Goal: Transaction & Acquisition: Purchase product/service

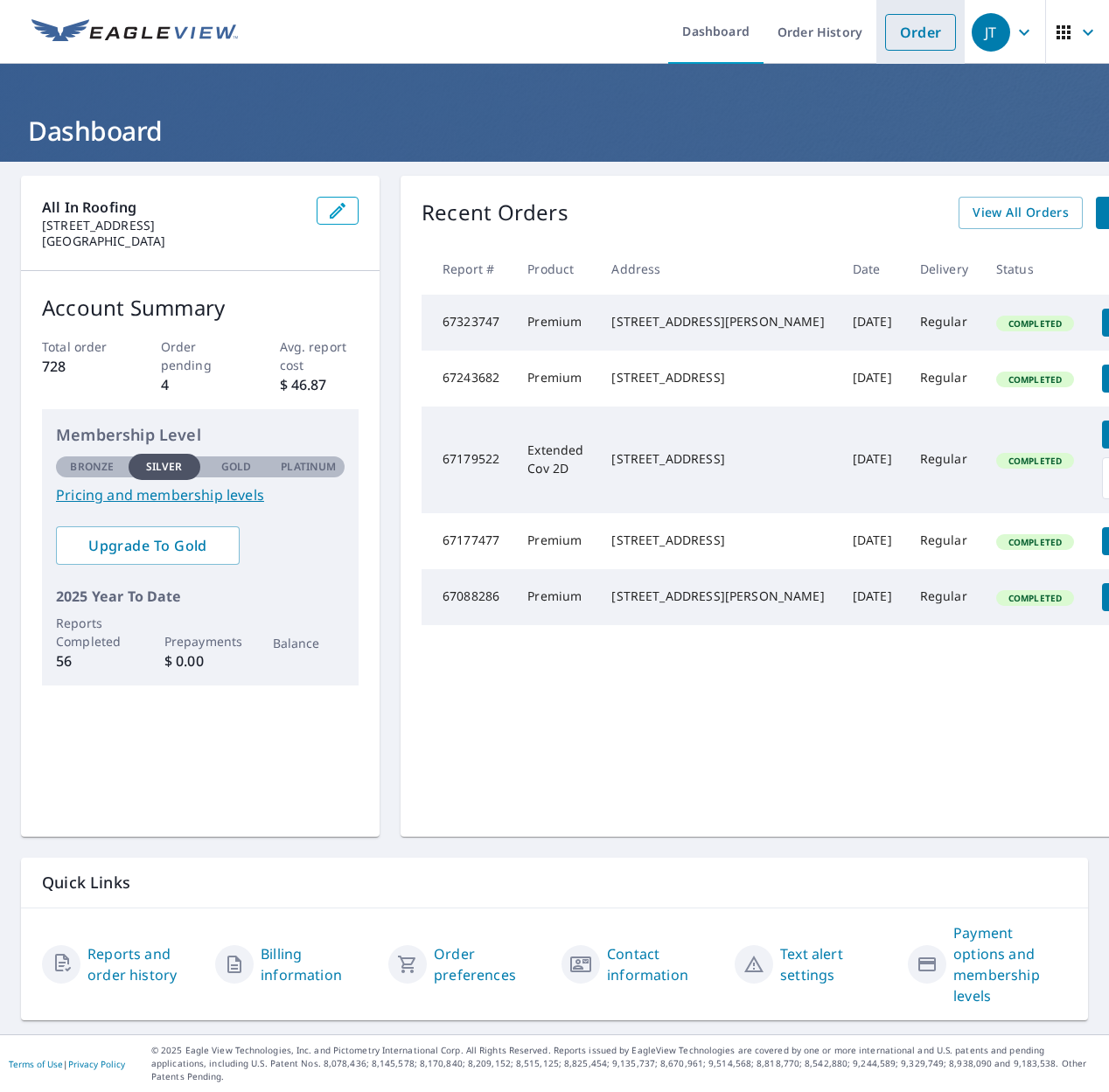
click at [897, 38] on link "Order" at bounding box center [921, 32] width 71 height 37
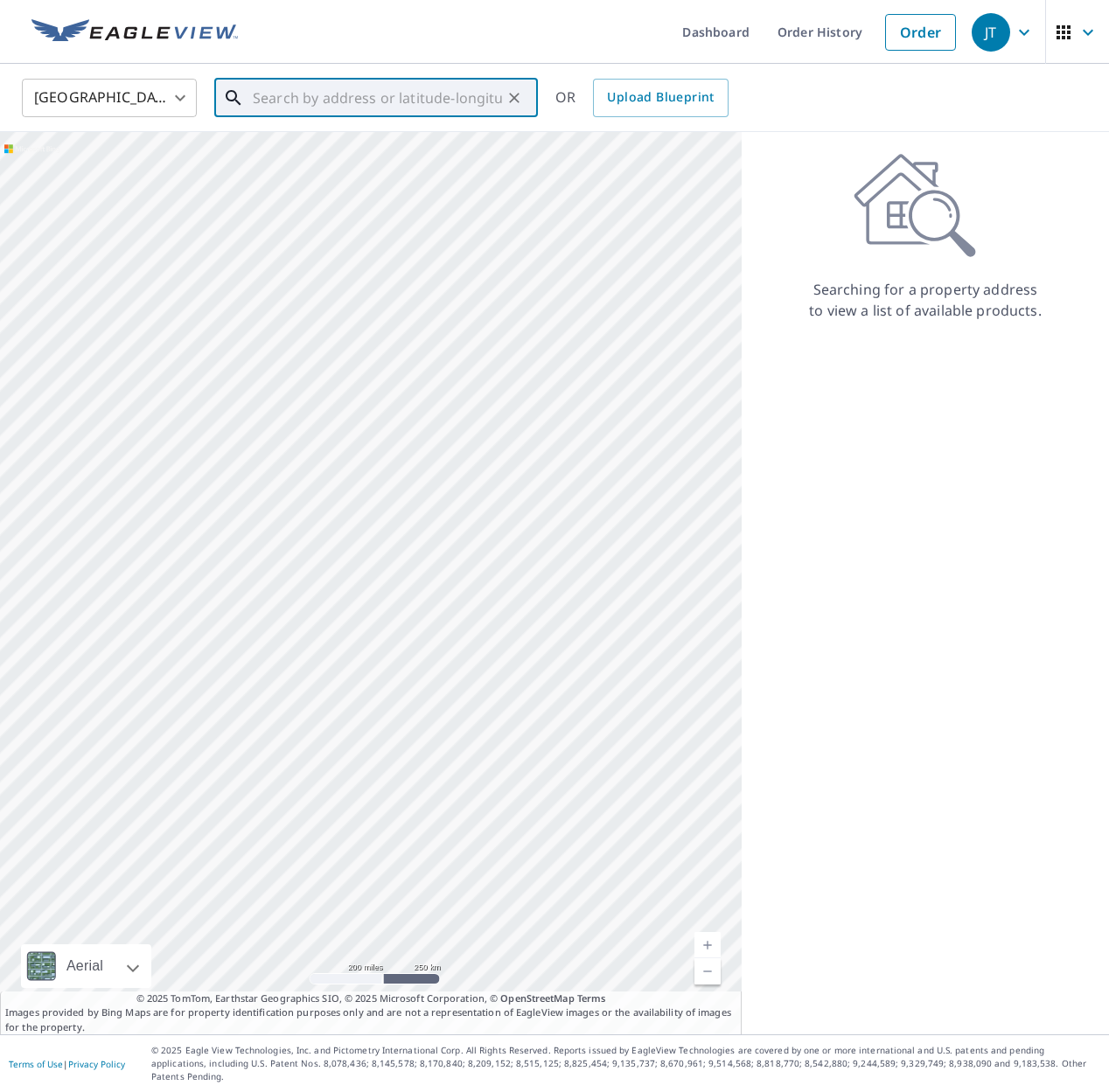
click at [336, 94] on input "text" at bounding box center [378, 97] width 249 height 49
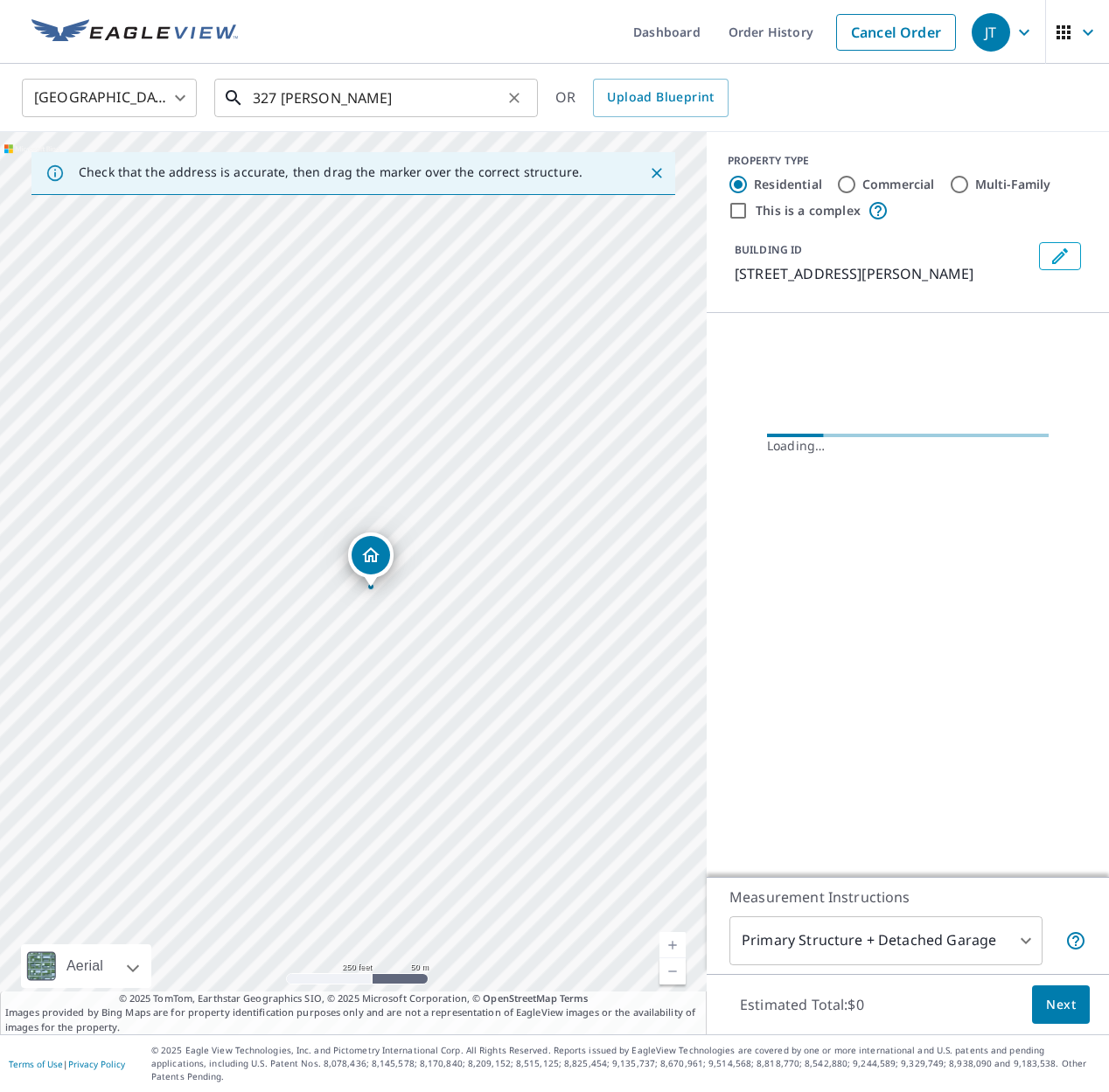
click at [388, 95] on input "327 [PERSON_NAME]" at bounding box center [378, 97] width 249 height 49
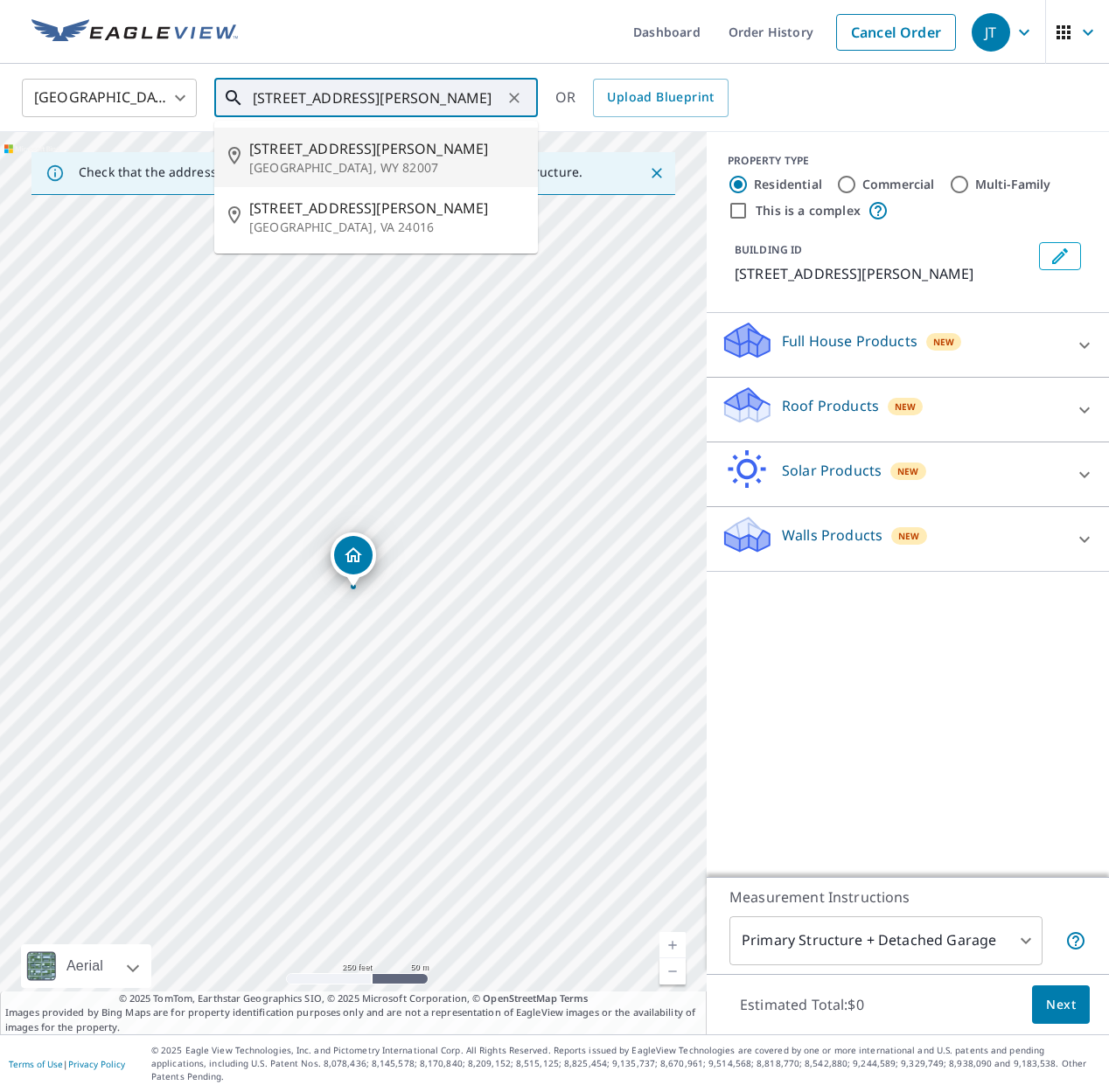
click at [322, 163] on p "[GEOGRAPHIC_DATA], WY 82007" at bounding box center [387, 168] width 274 height 18
type input "[STREET_ADDRESS][PERSON_NAME]"
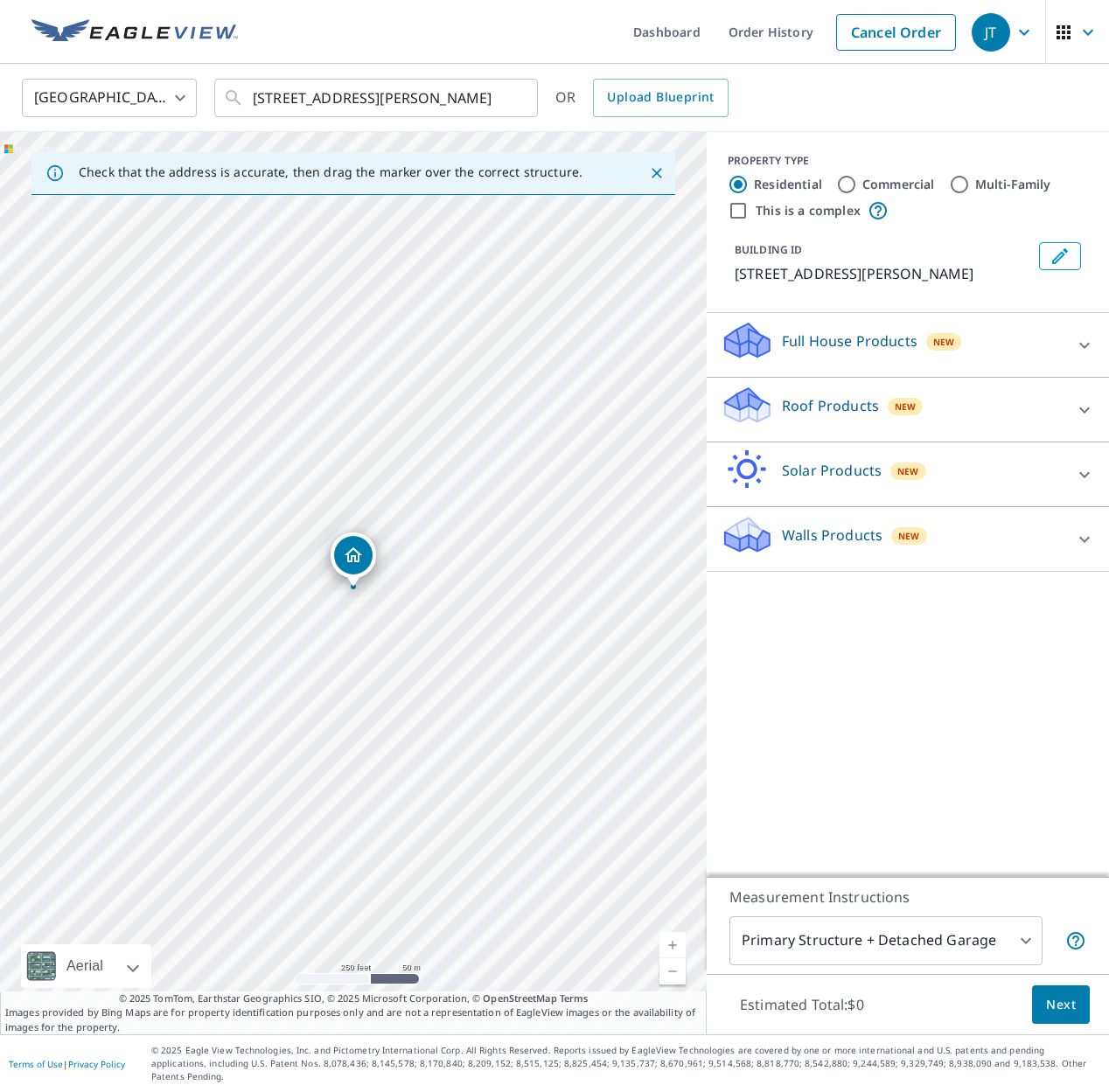
click at [948, 416] on div "Roof Products New" at bounding box center [892, 410] width 343 height 50
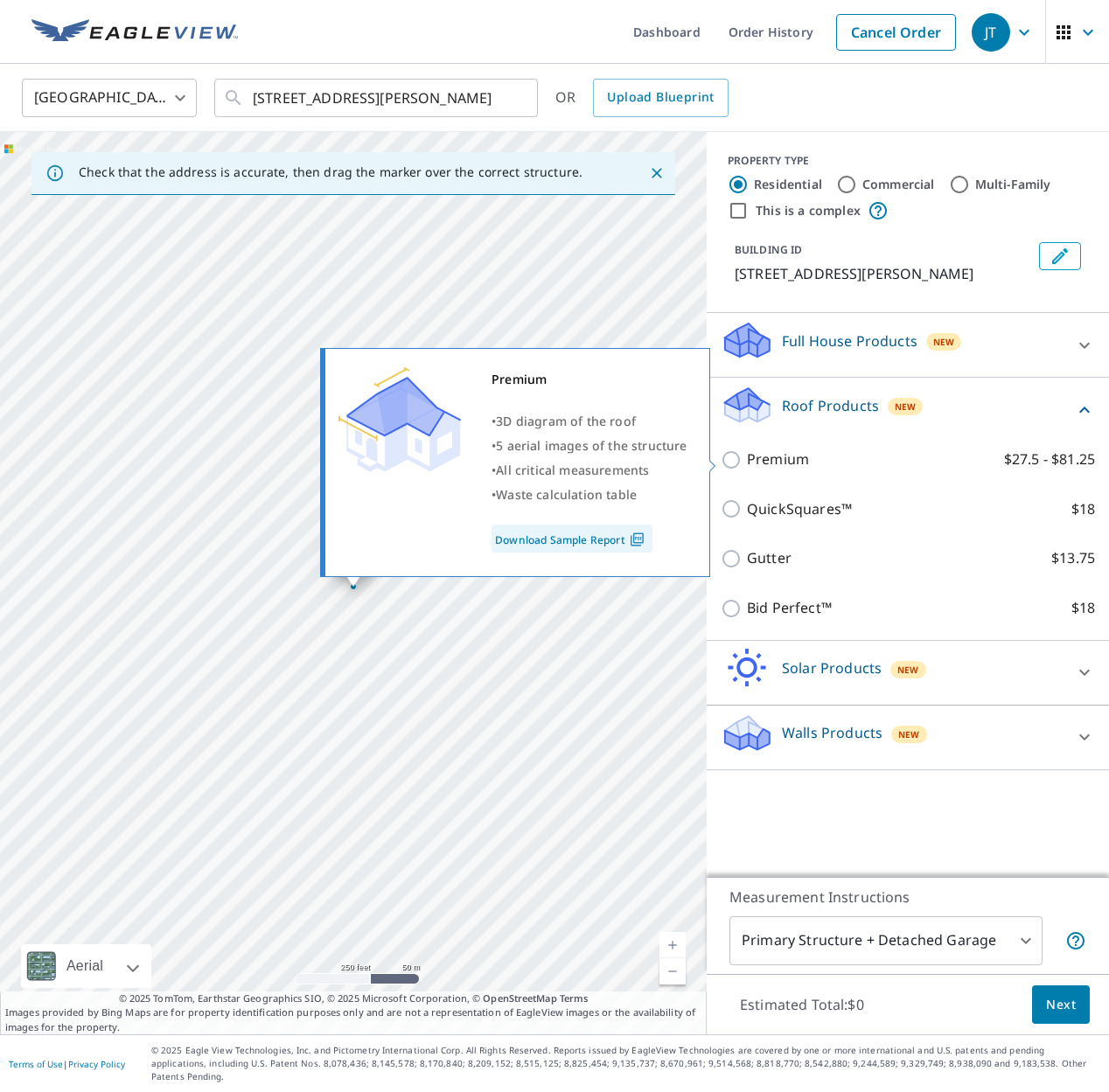
click at [730, 463] on input "Premium $27.5 - $81.25" at bounding box center [733, 460] width 26 height 21
checkbox input "true"
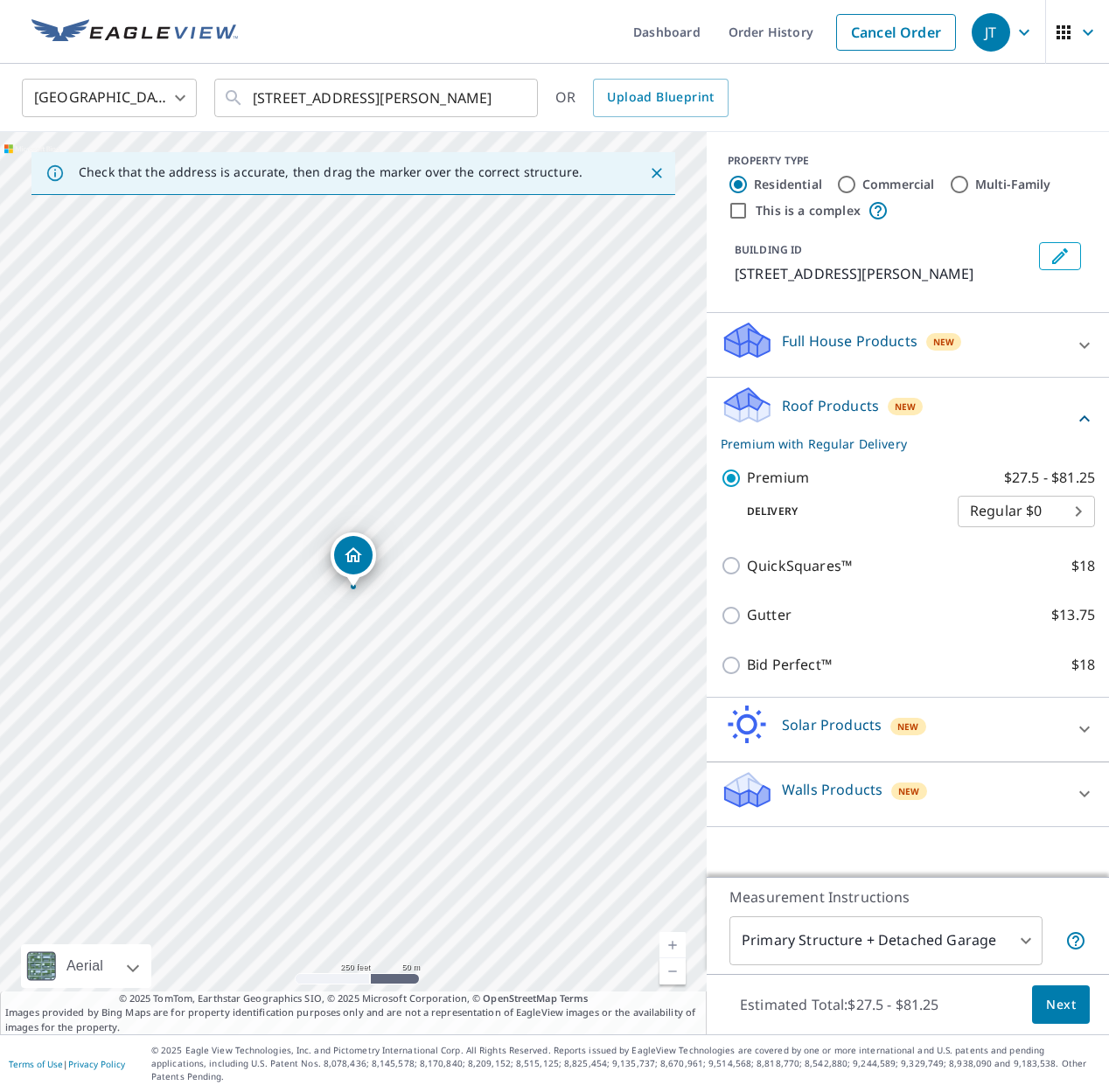
click at [1061, 1016] on span "Next" at bounding box center [1060, 1005] width 29 height 22
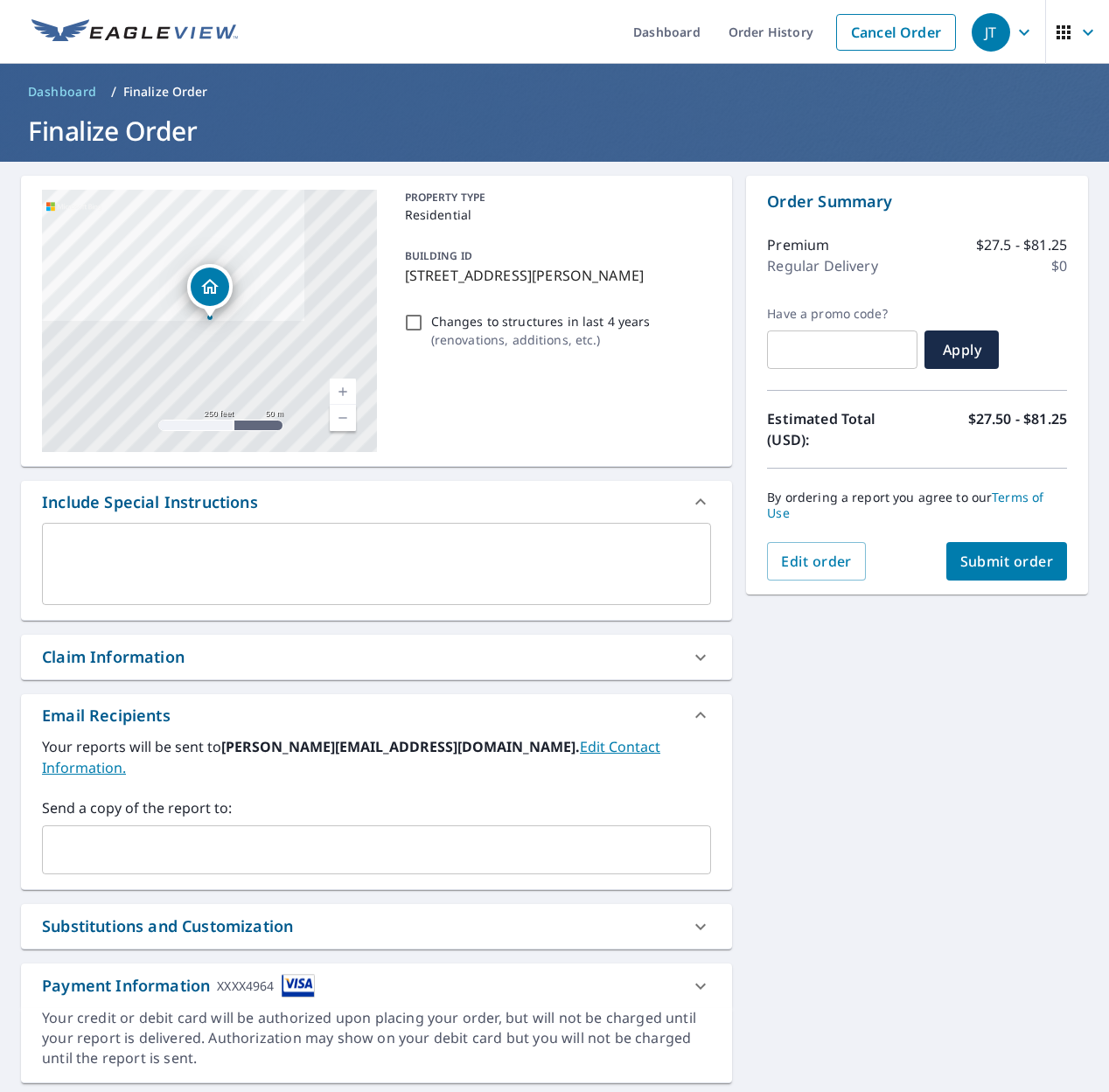
click at [420, 326] on input "Changes to structures in last 4 years ( renovations, additions, etc. )" at bounding box center [414, 323] width 21 height 21
checkbox input "true"
click at [993, 552] on span "Submit order" at bounding box center [1007, 562] width 94 height 20
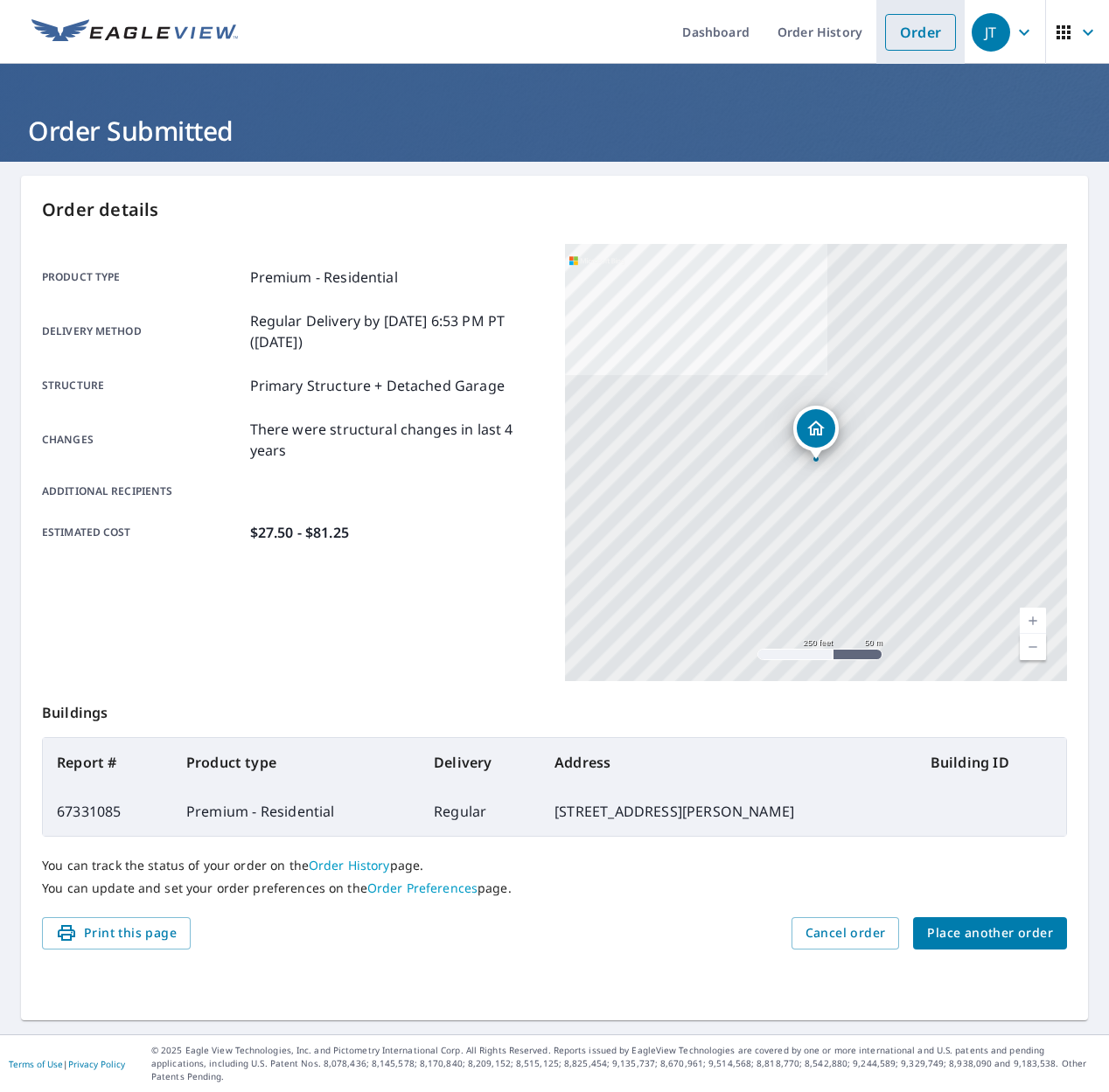
click at [911, 34] on link "Order" at bounding box center [921, 32] width 71 height 37
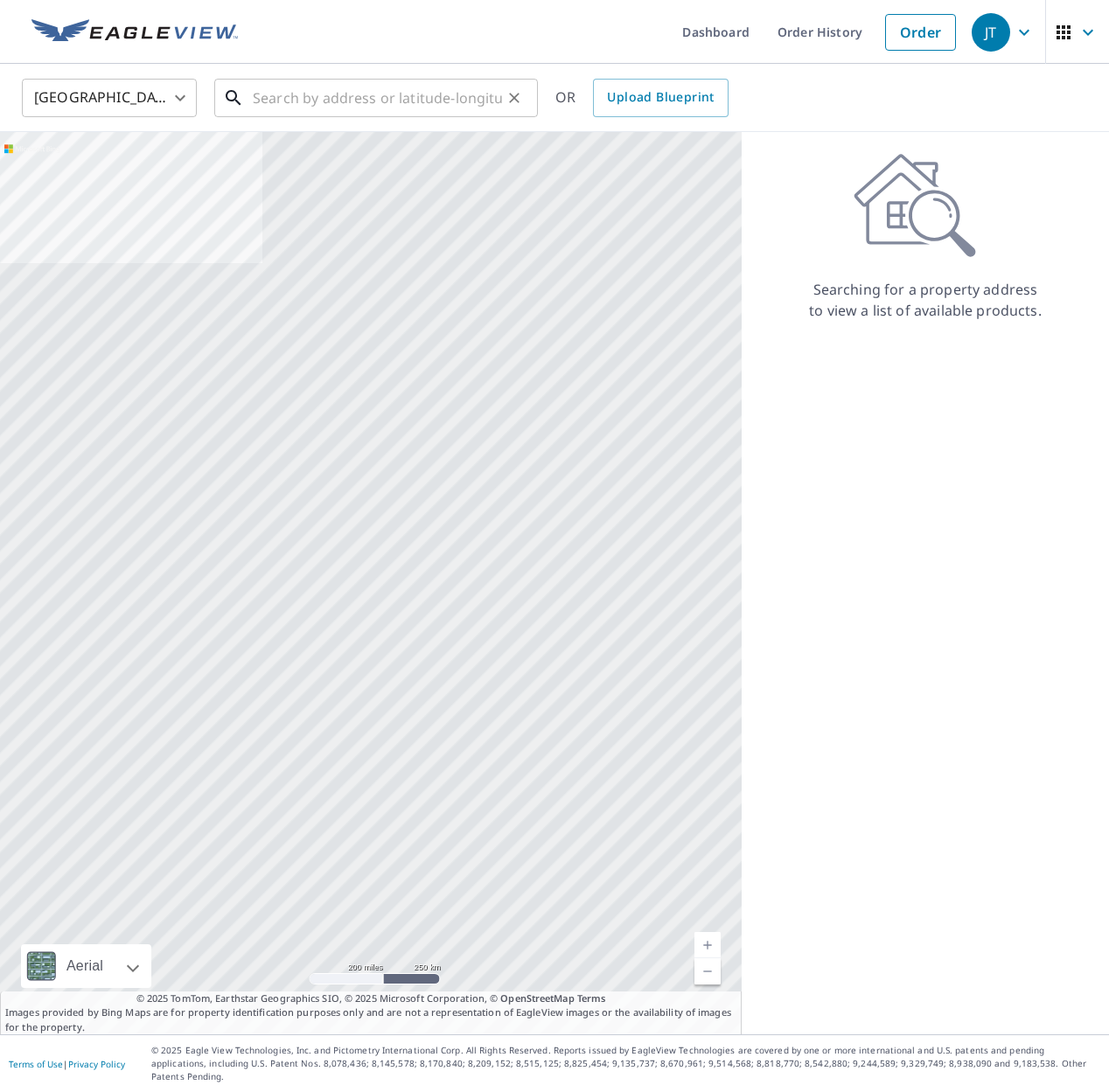
click at [371, 107] on input "text" at bounding box center [378, 97] width 249 height 49
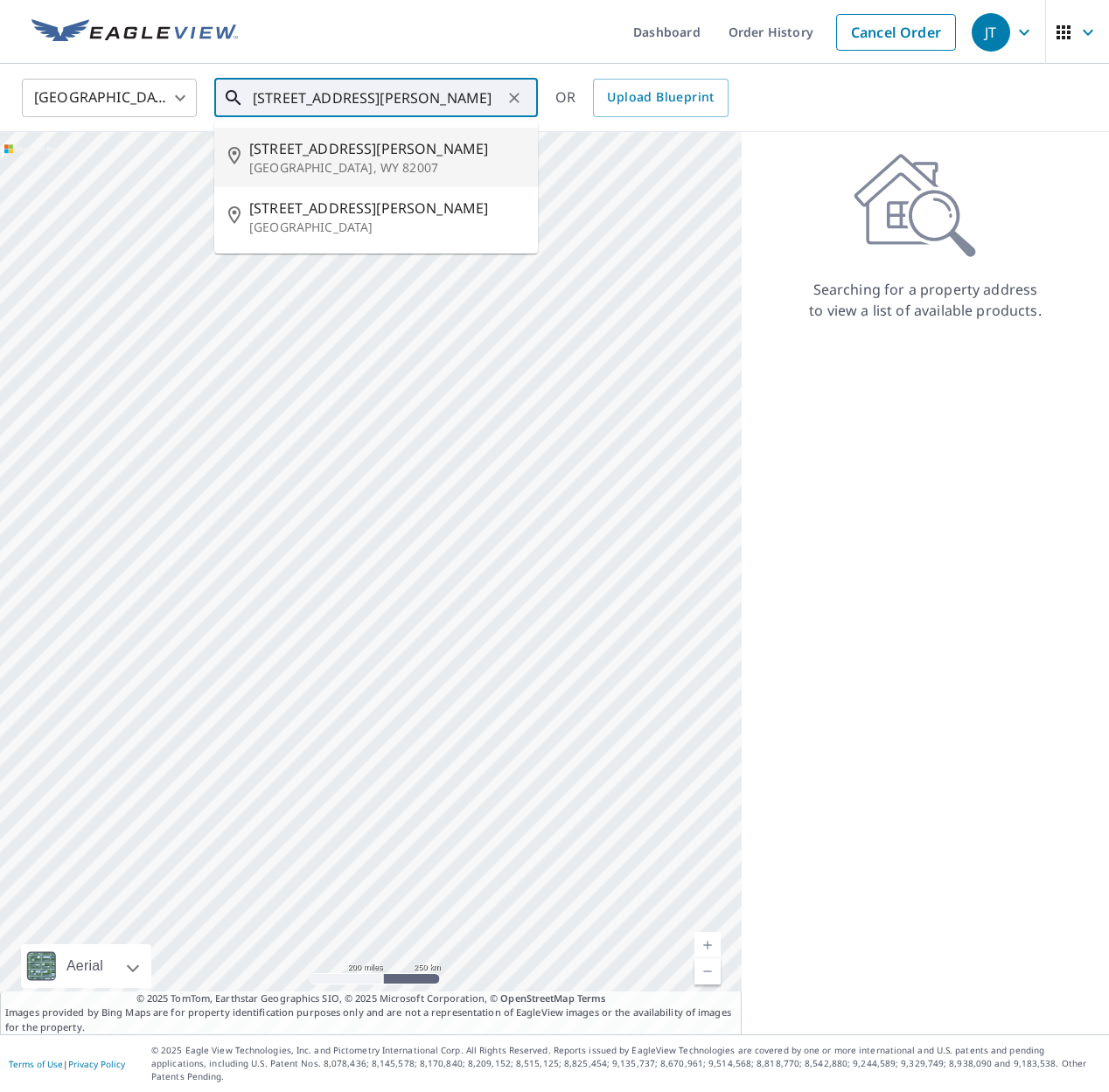
click at [347, 161] on p "[GEOGRAPHIC_DATA], WY 82007" at bounding box center [387, 168] width 274 height 18
type input "[STREET_ADDRESS][PERSON_NAME]"
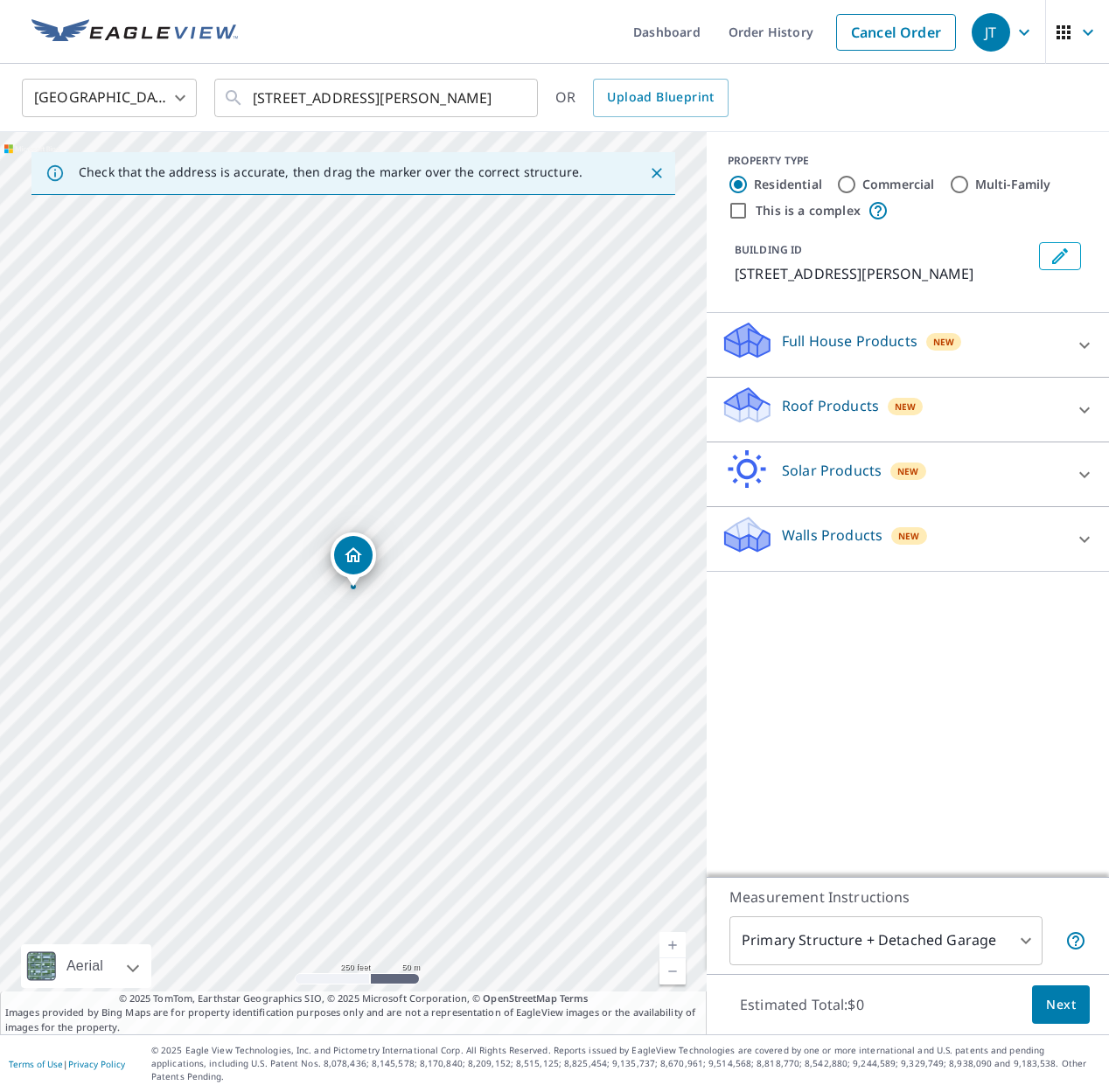
click at [901, 413] on div "New" at bounding box center [906, 407] width 36 height 18
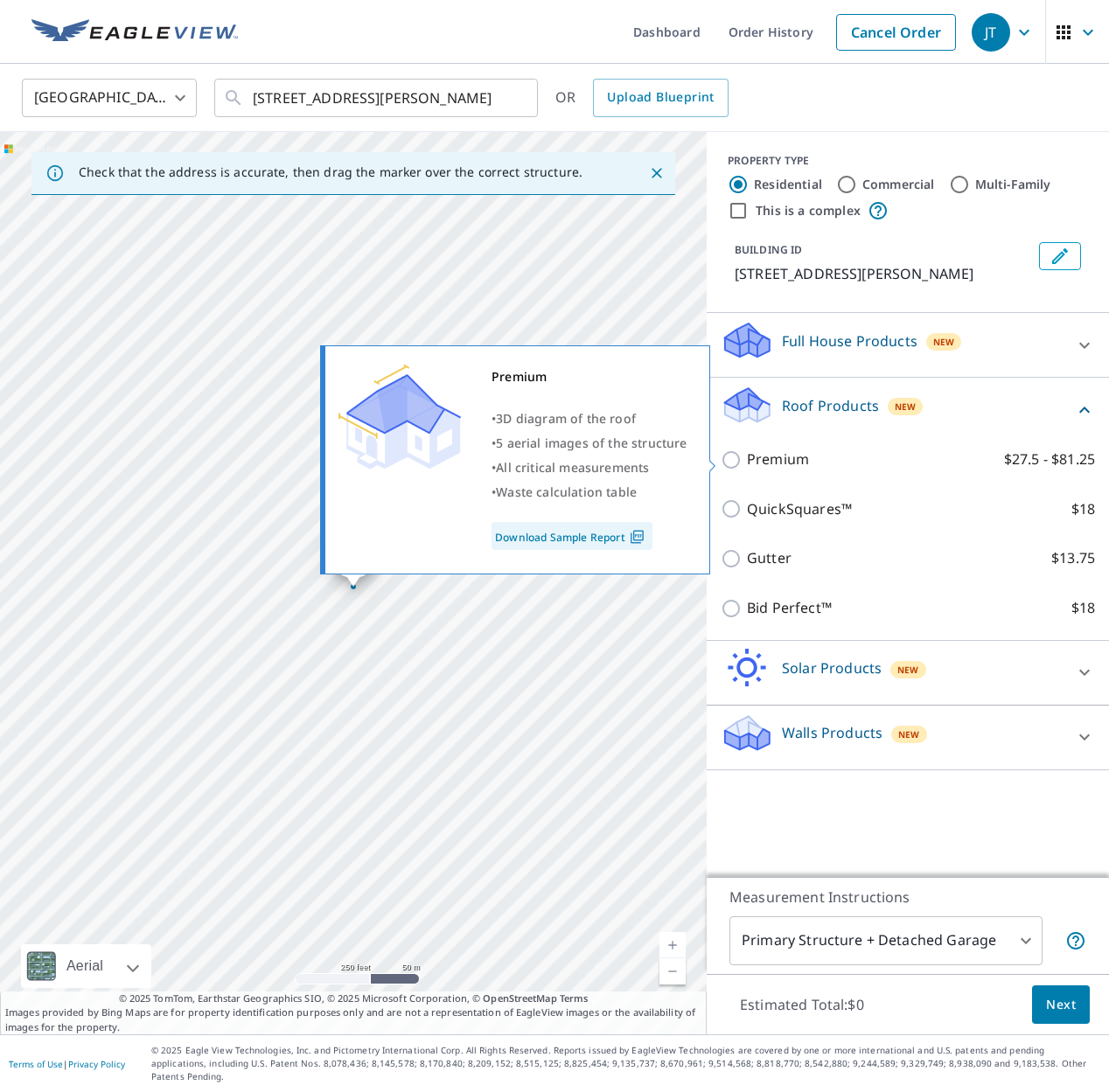
click at [732, 464] on input "Premium $27.5 - $81.25" at bounding box center [733, 460] width 26 height 21
checkbox input "true"
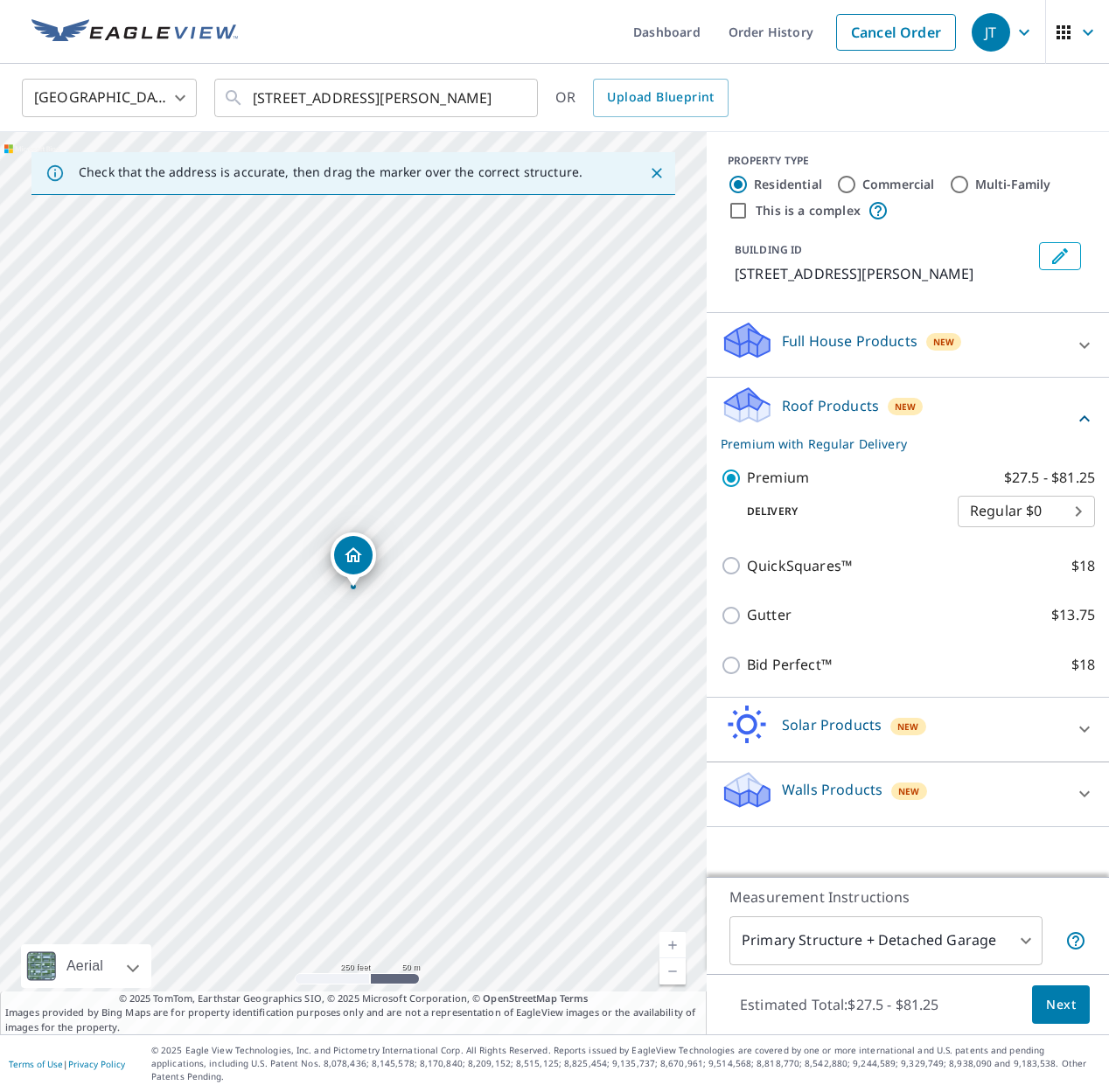
click at [1054, 1025] on button "Next" at bounding box center [1061, 1006] width 58 height 39
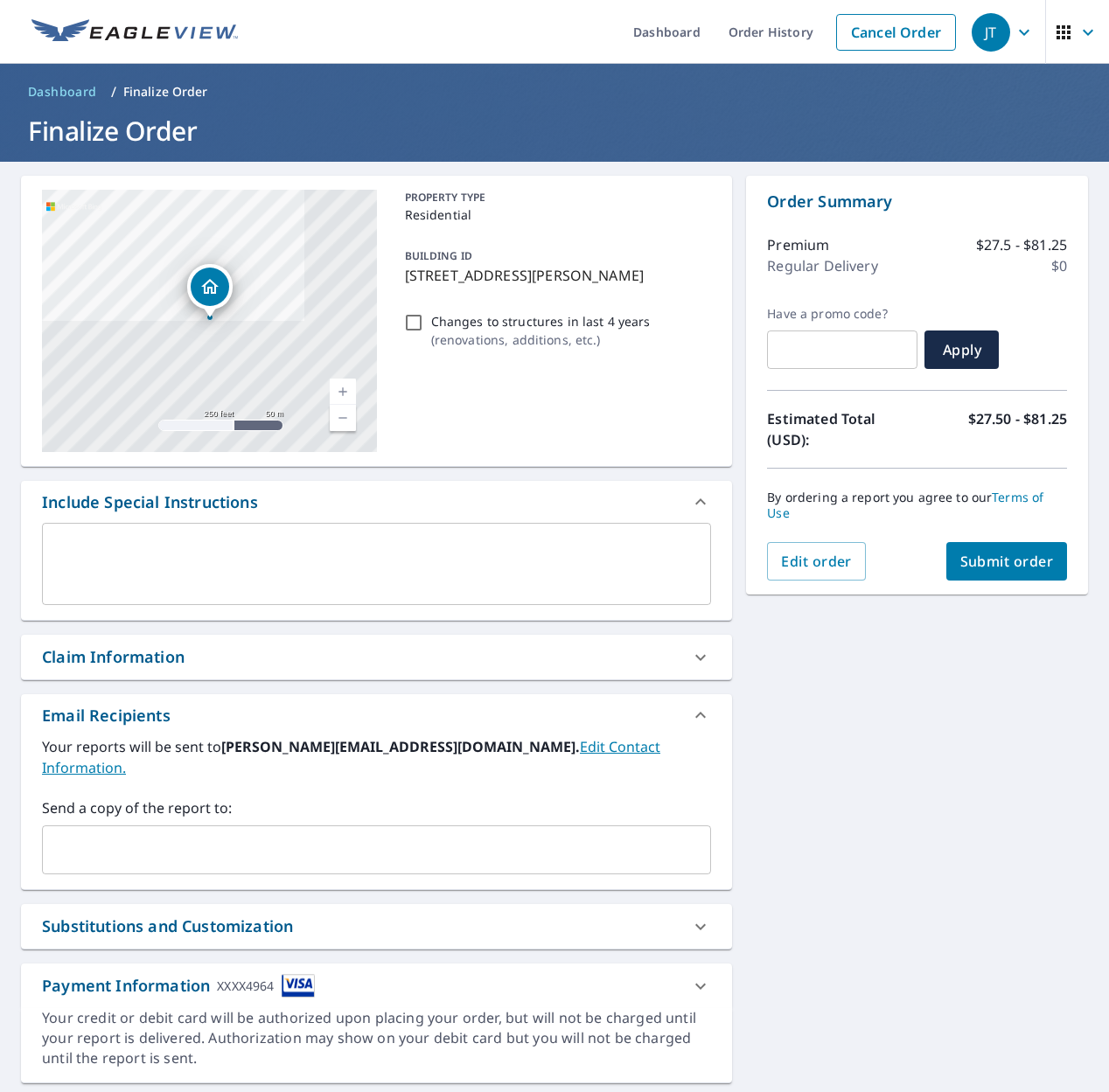
click at [414, 321] on input "Changes to structures in last 4 years ( renovations, additions, etc. )" at bounding box center [414, 323] width 21 height 21
checkbox input "true"
click at [1022, 552] on span "Submit order" at bounding box center [1007, 562] width 94 height 20
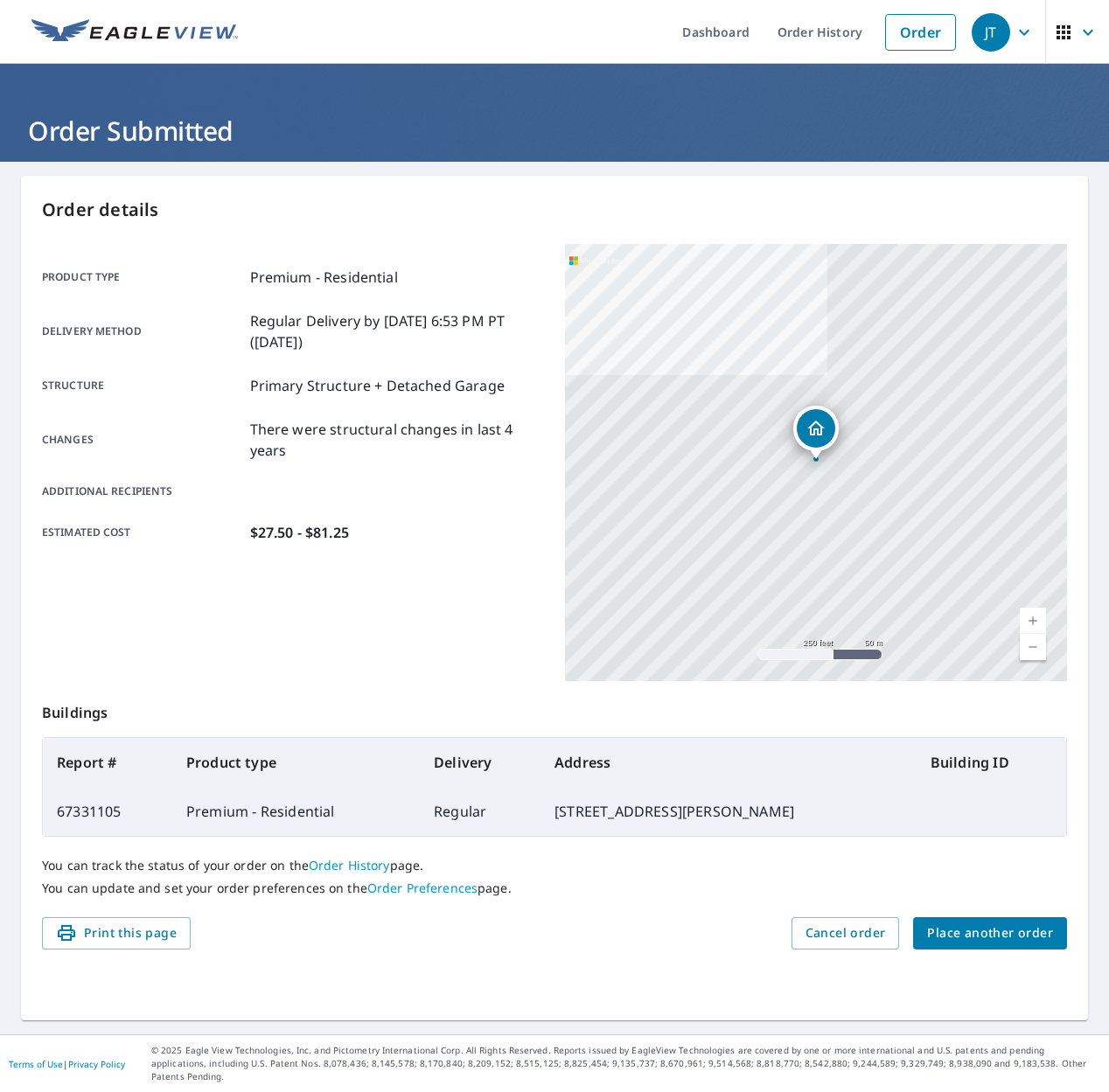
click at [1025, 938] on span "Place another order" at bounding box center [990, 933] width 126 height 22
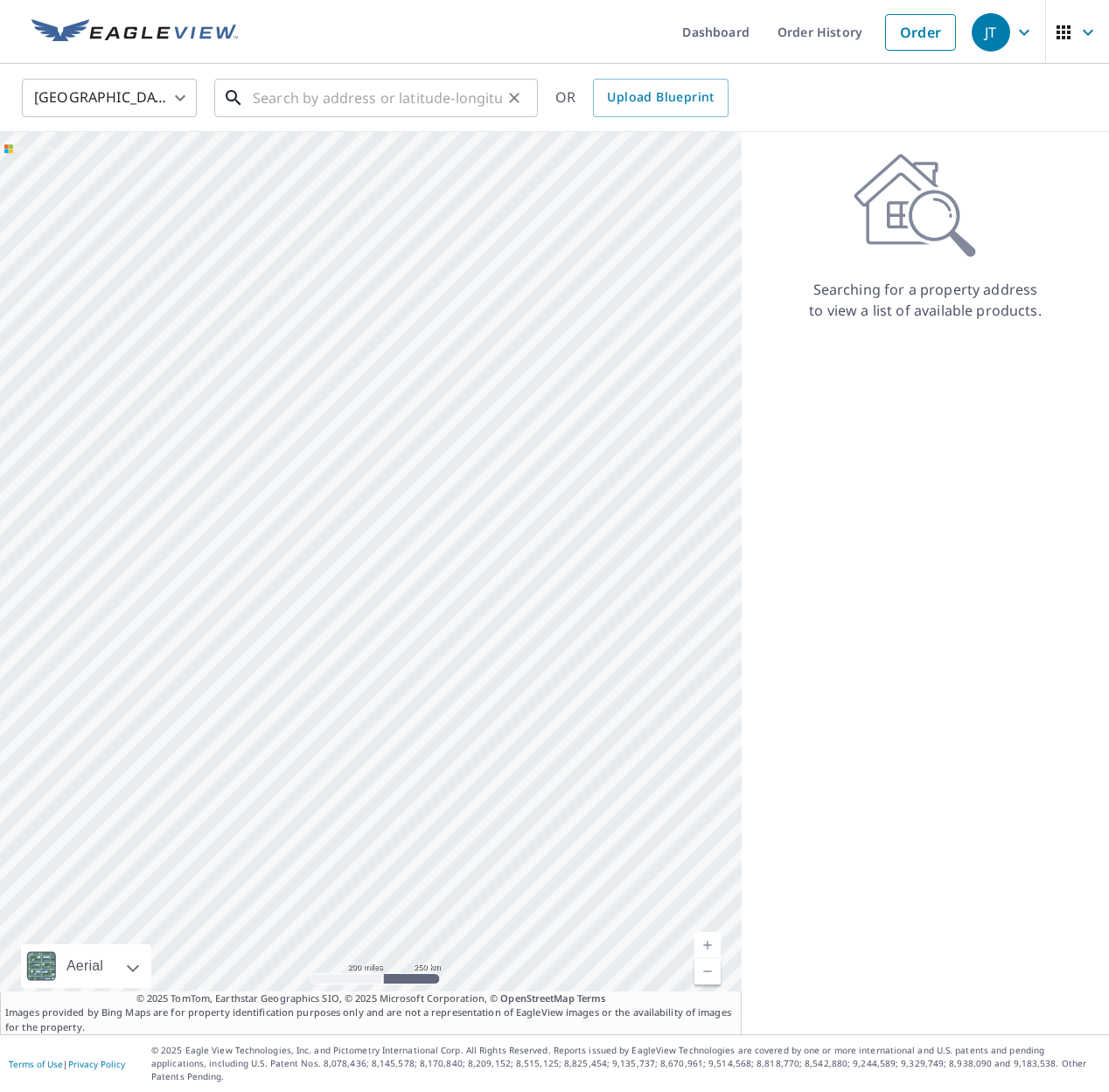
click at [339, 109] on input "text" at bounding box center [378, 97] width 249 height 49
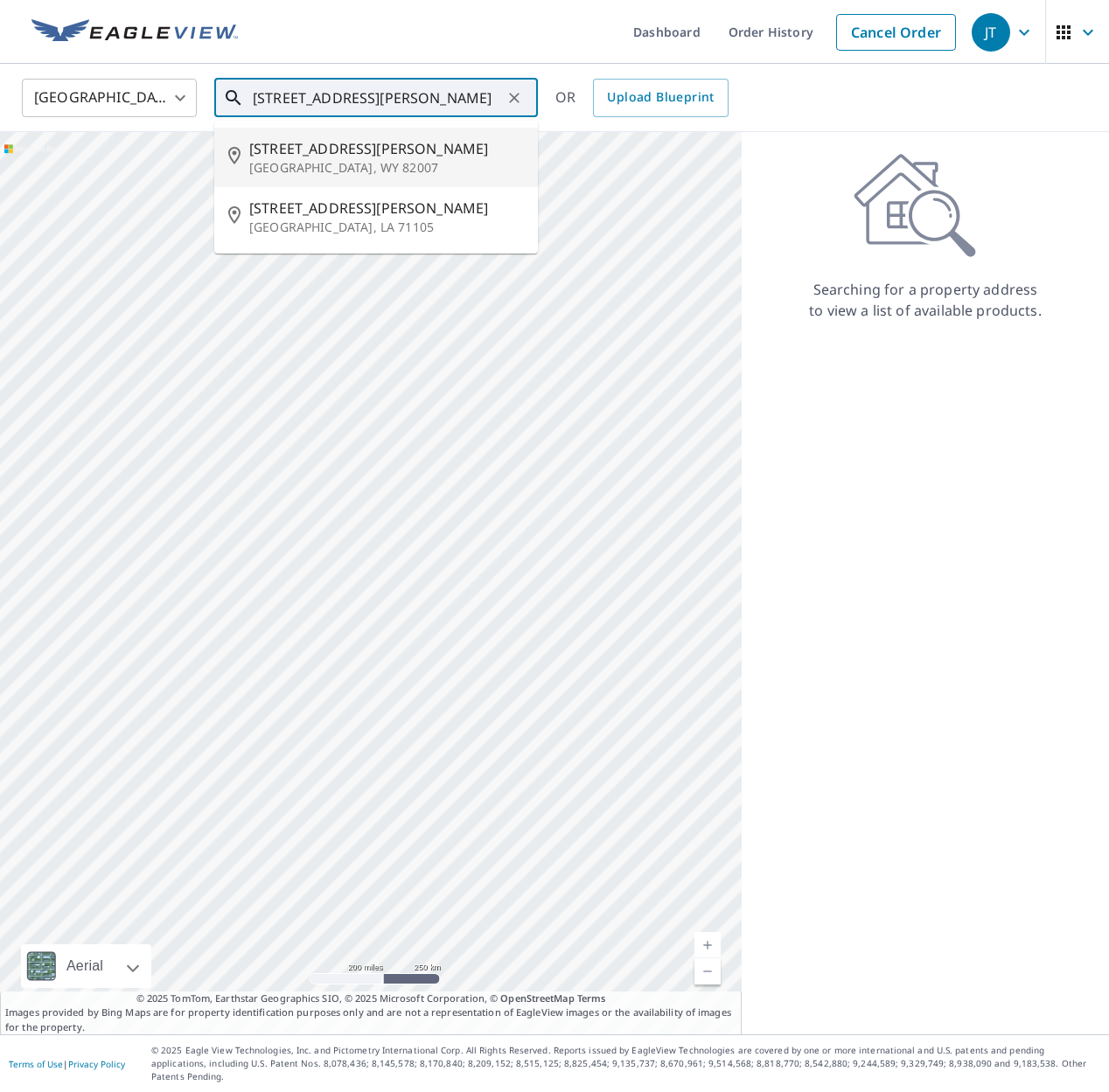
click at [336, 171] on p "[GEOGRAPHIC_DATA], WY 82007" at bounding box center [387, 168] width 274 height 18
type input "[STREET_ADDRESS][PERSON_NAME]"
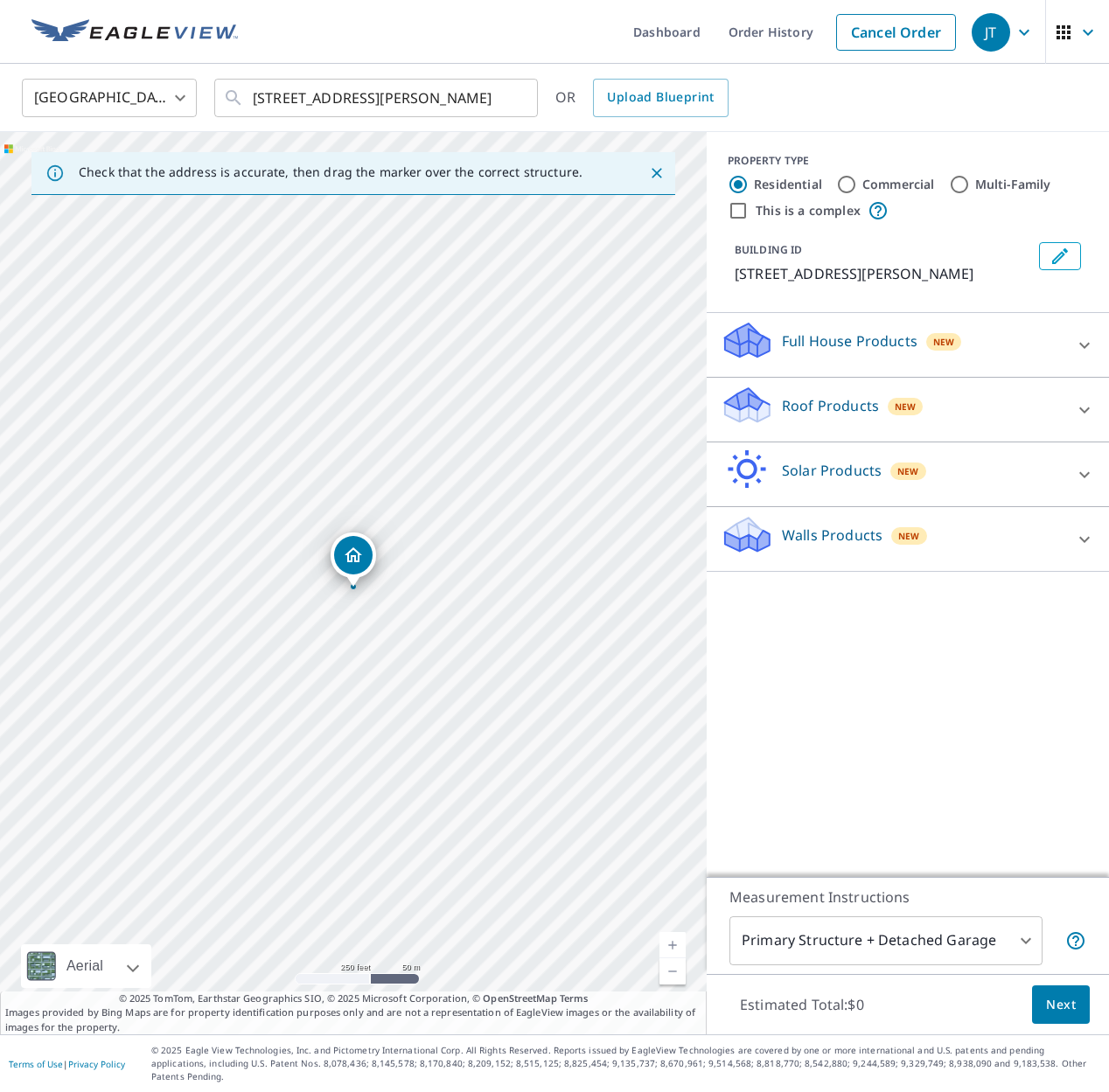
click at [926, 399] on div "Roof Products New" at bounding box center [892, 410] width 343 height 50
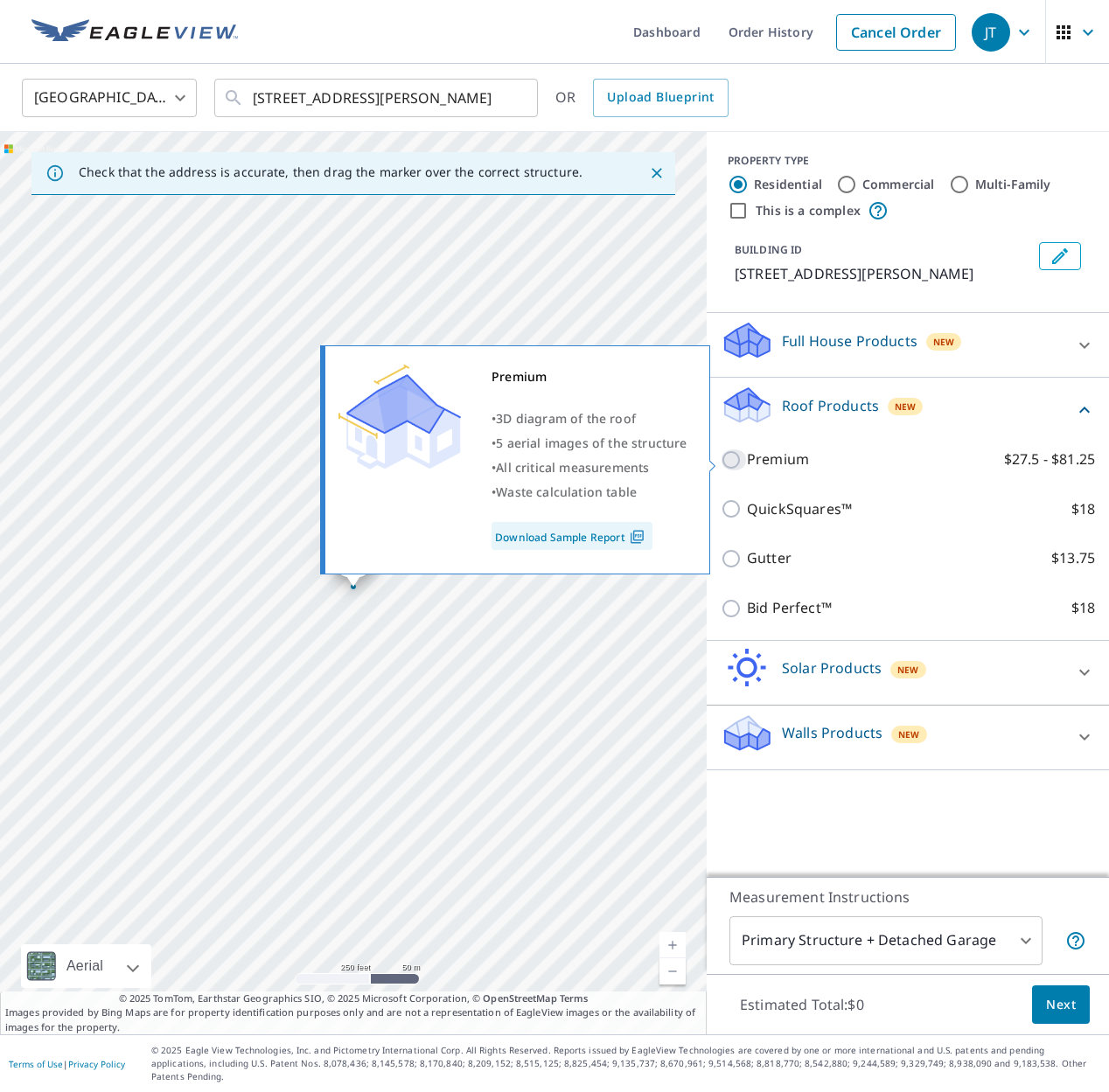
click at [730, 460] on input "Premium $27.5 - $81.25" at bounding box center [733, 460] width 26 height 21
checkbox input "true"
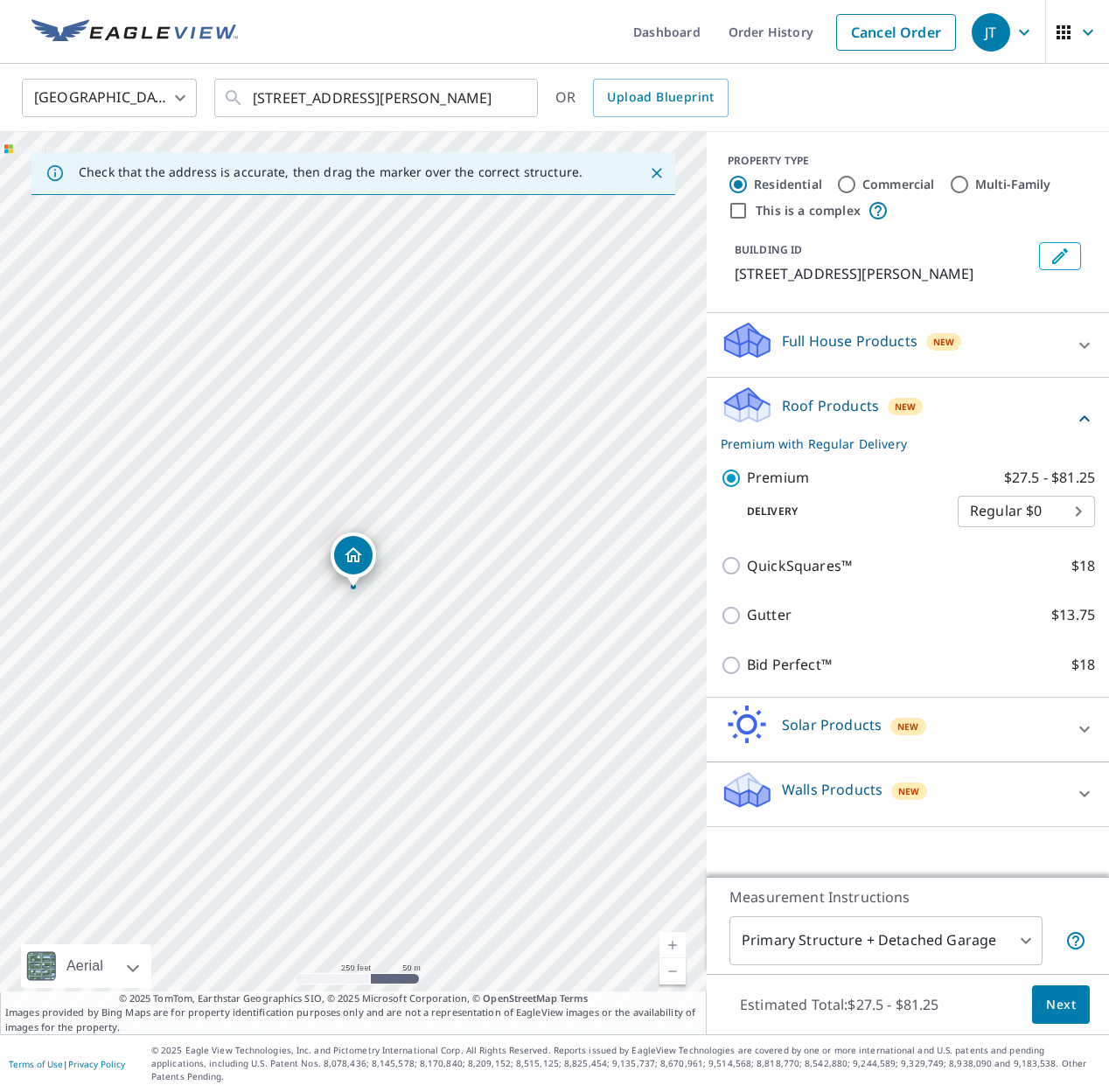
click at [1060, 1016] on span "Next" at bounding box center [1060, 1005] width 29 height 22
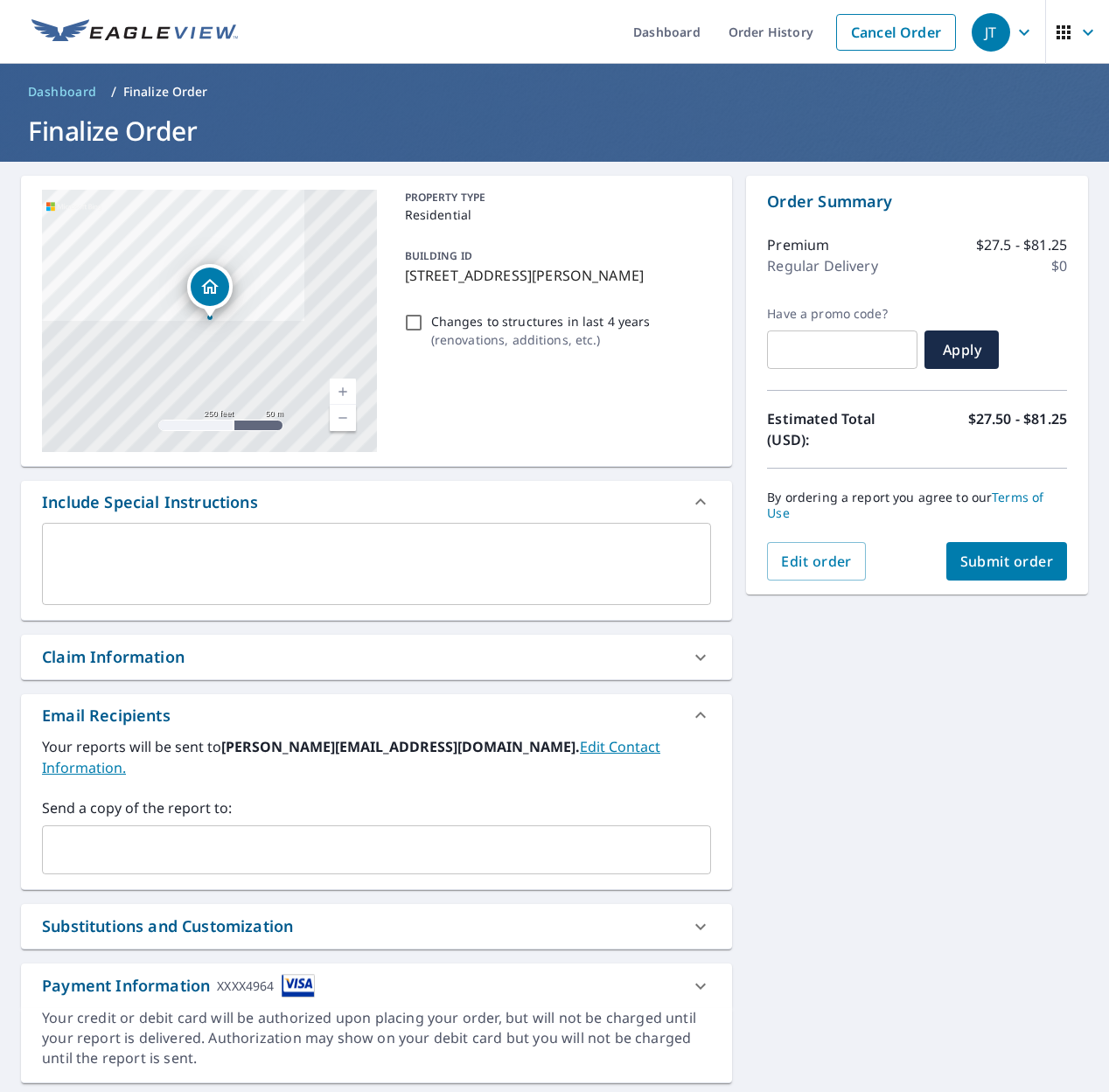
click at [412, 321] on input "Changes to structures in last 4 years ( renovations, additions, etc. )" at bounding box center [414, 323] width 21 height 21
checkbox input "true"
click at [972, 552] on span "Submit order" at bounding box center [1007, 562] width 94 height 20
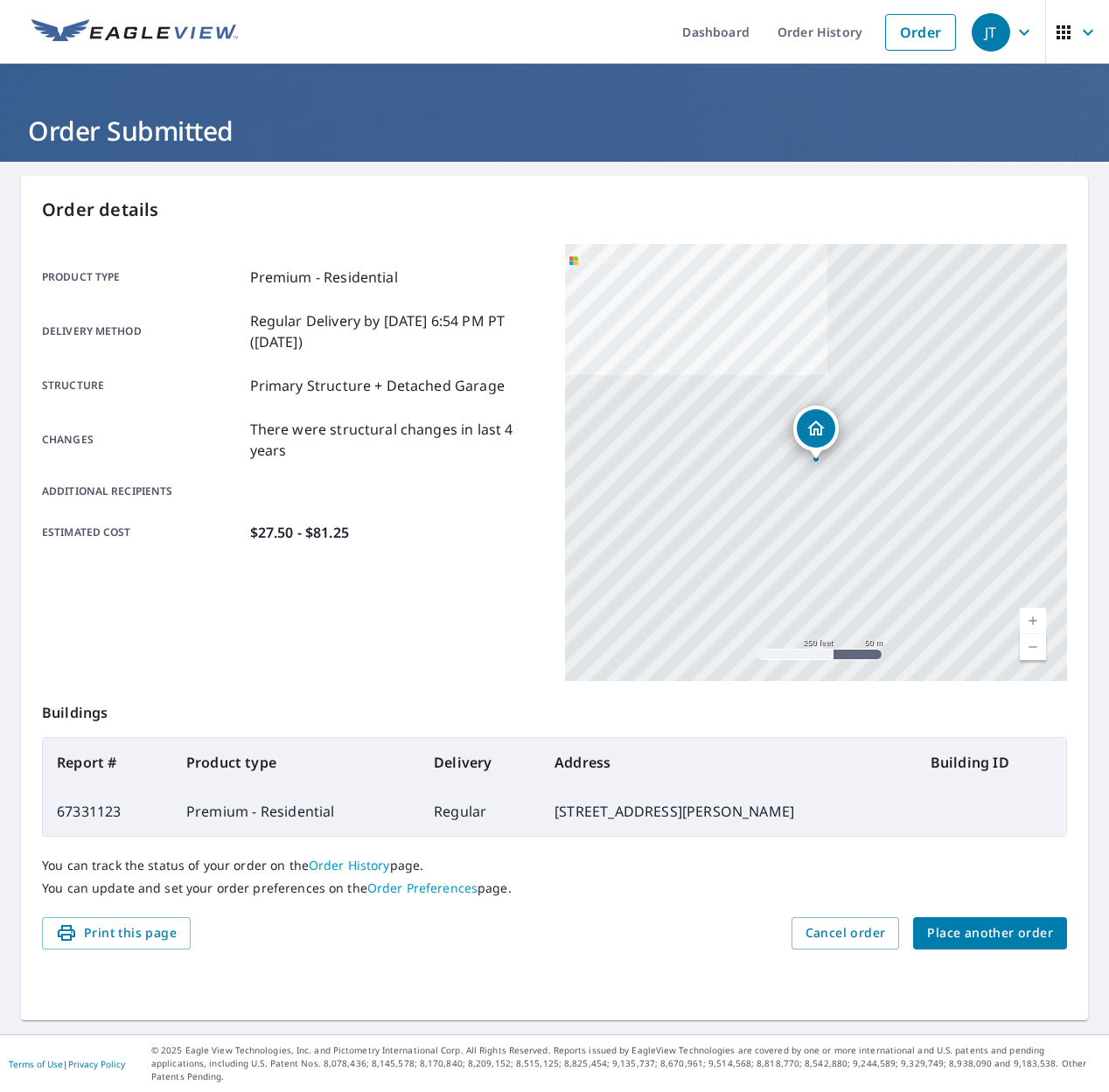
click at [1023, 941] on span "Place another order" at bounding box center [990, 933] width 126 height 22
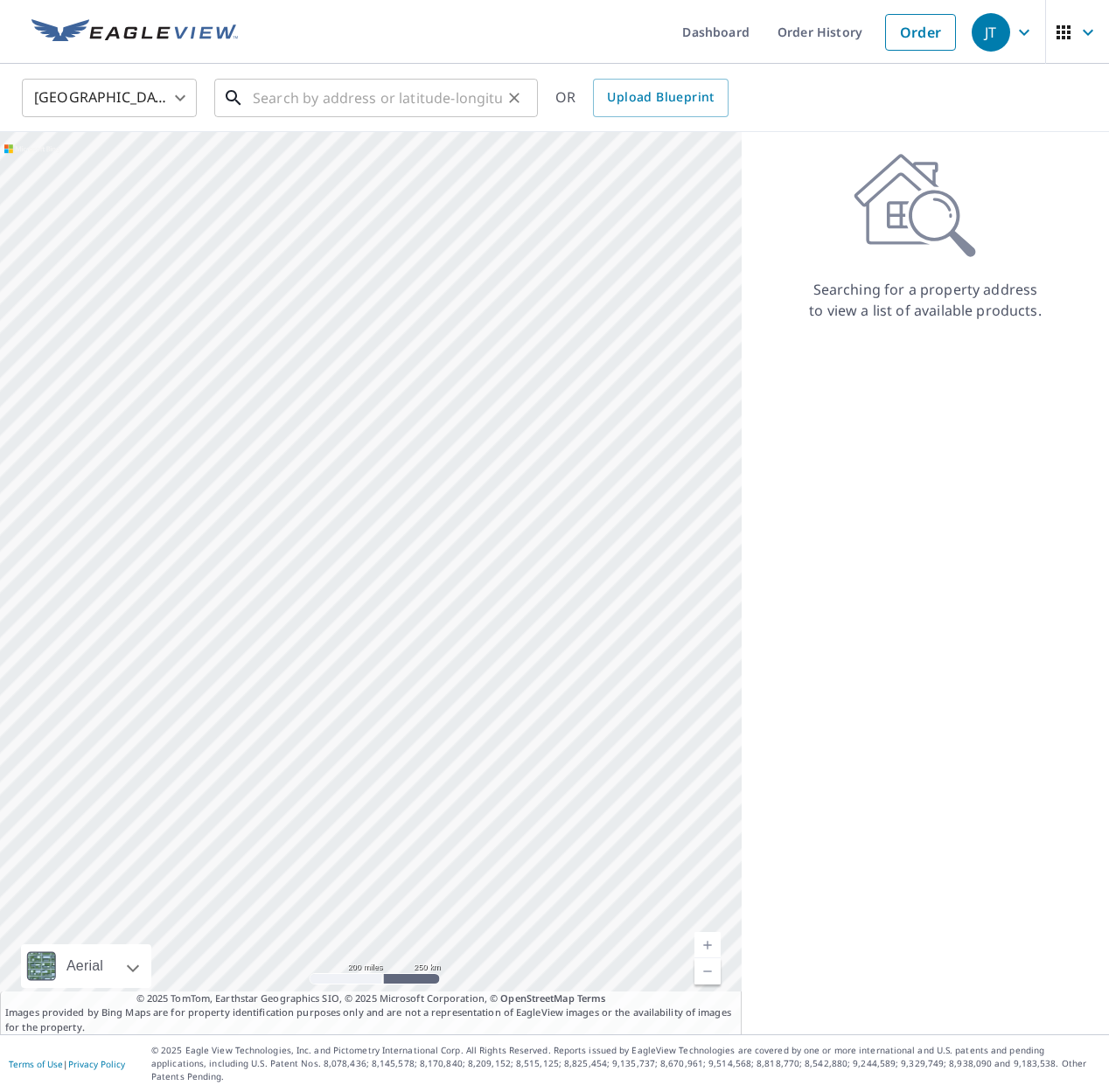
click at [404, 101] on input "text" at bounding box center [378, 97] width 249 height 49
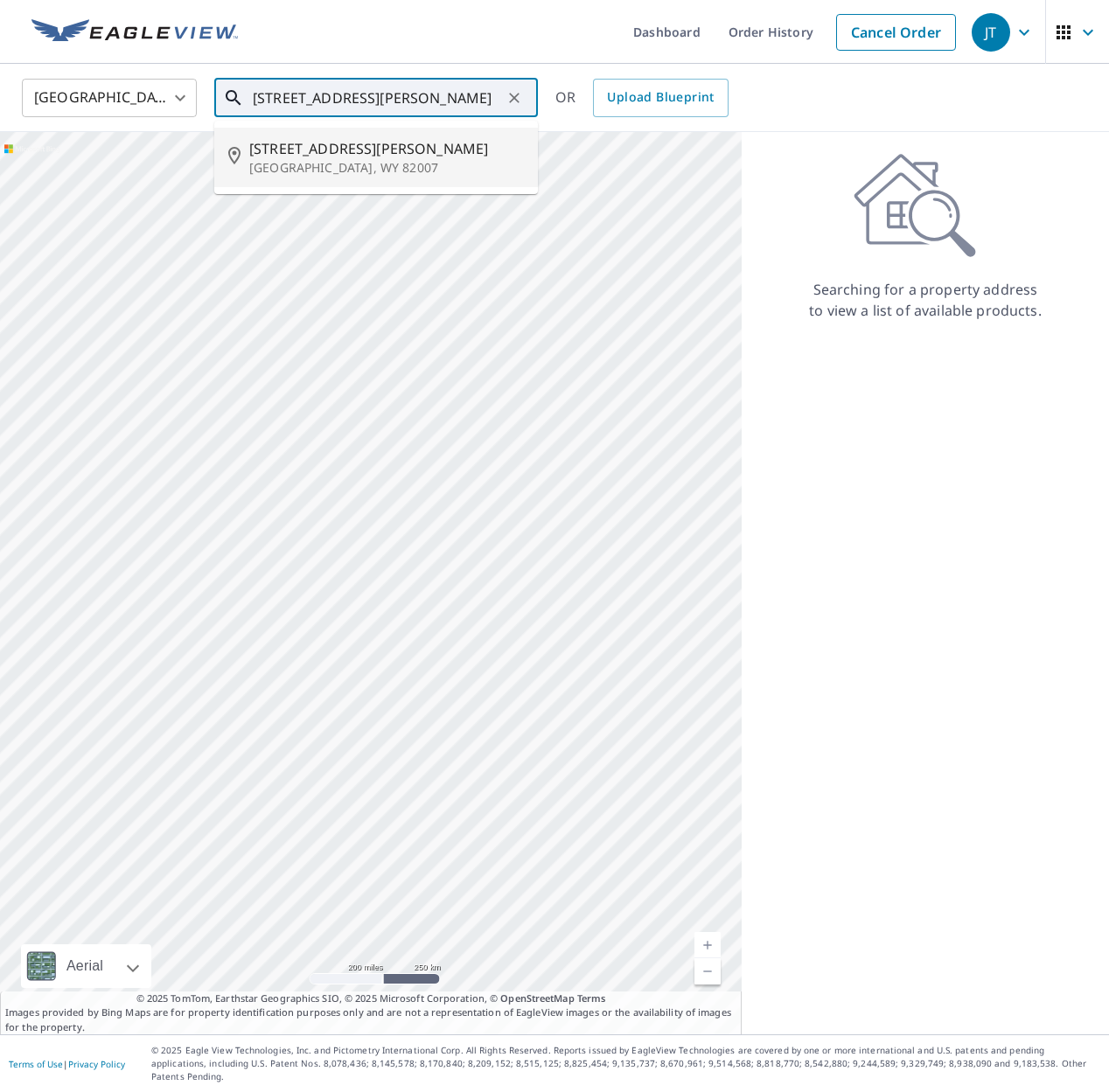
click at [393, 155] on span "[STREET_ADDRESS][PERSON_NAME]" at bounding box center [387, 149] width 274 height 21
type input "[STREET_ADDRESS][PERSON_NAME]"
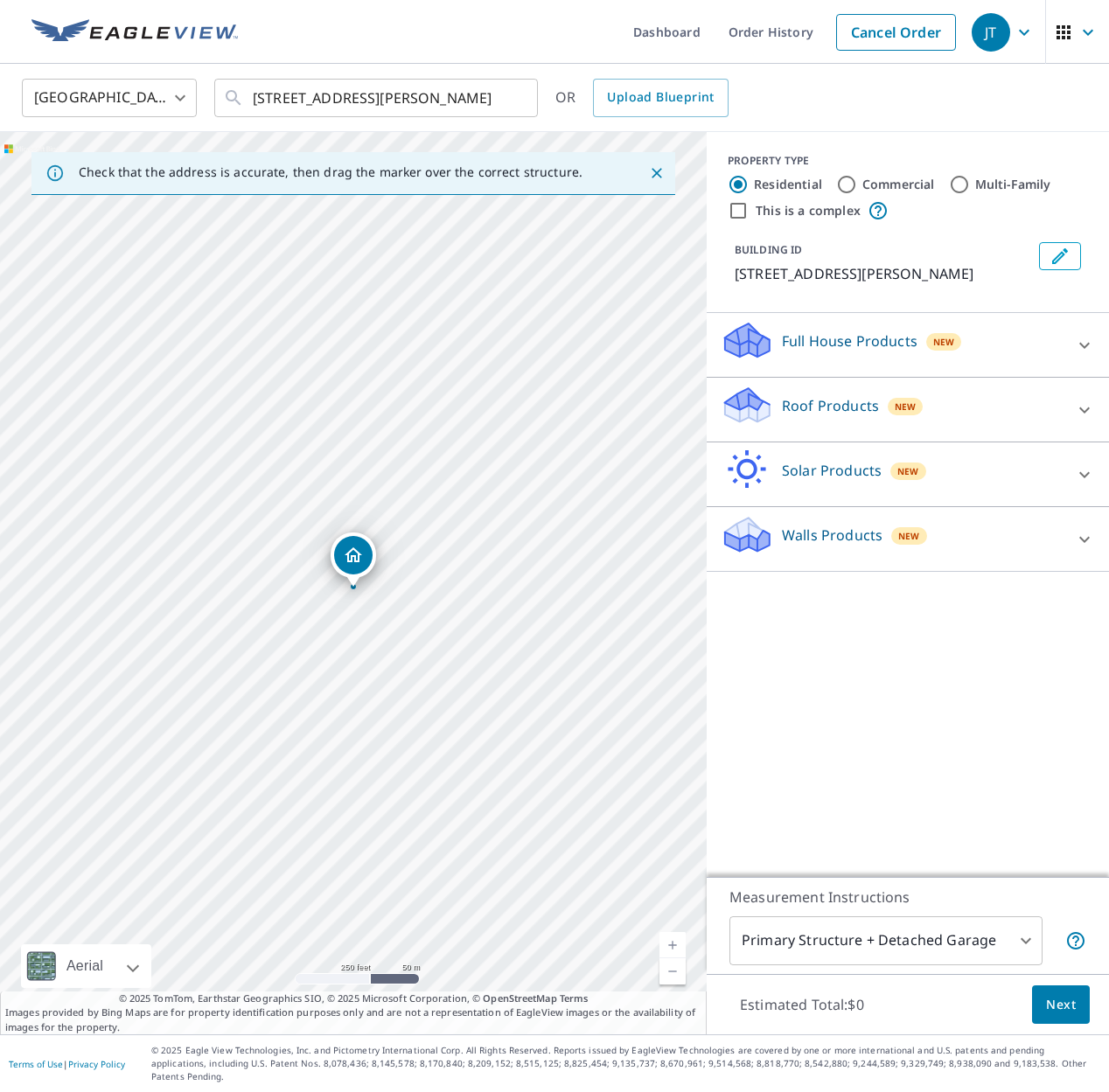
click at [905, 417] on div "Roof Products New" at bounding box center [892, 410] width 343 height 50
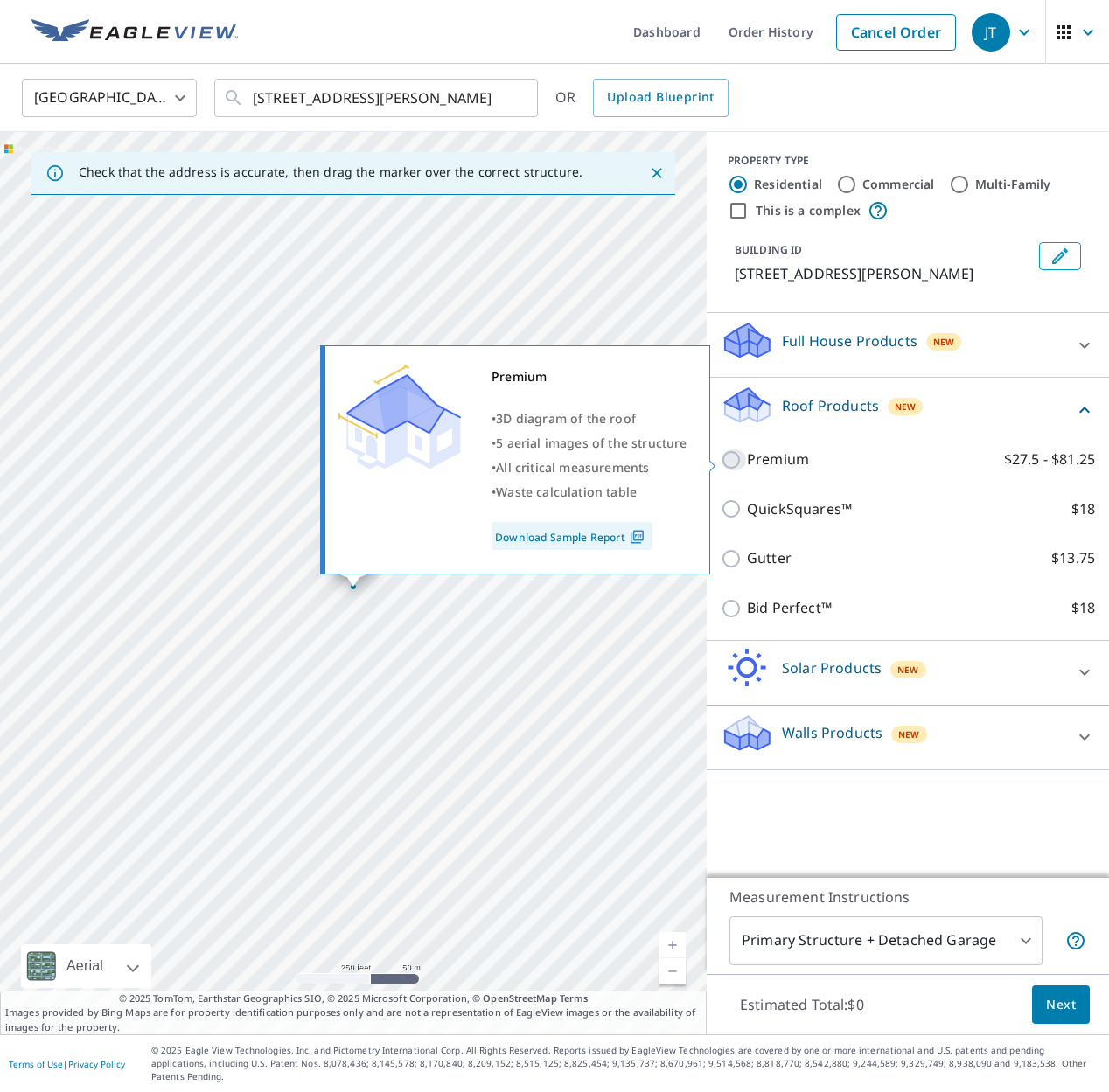
click at [729, 462] on input "Premium $27.5 - $81.25" at bounding box center [733, 460] width 26 height 21
checkbox input "true"
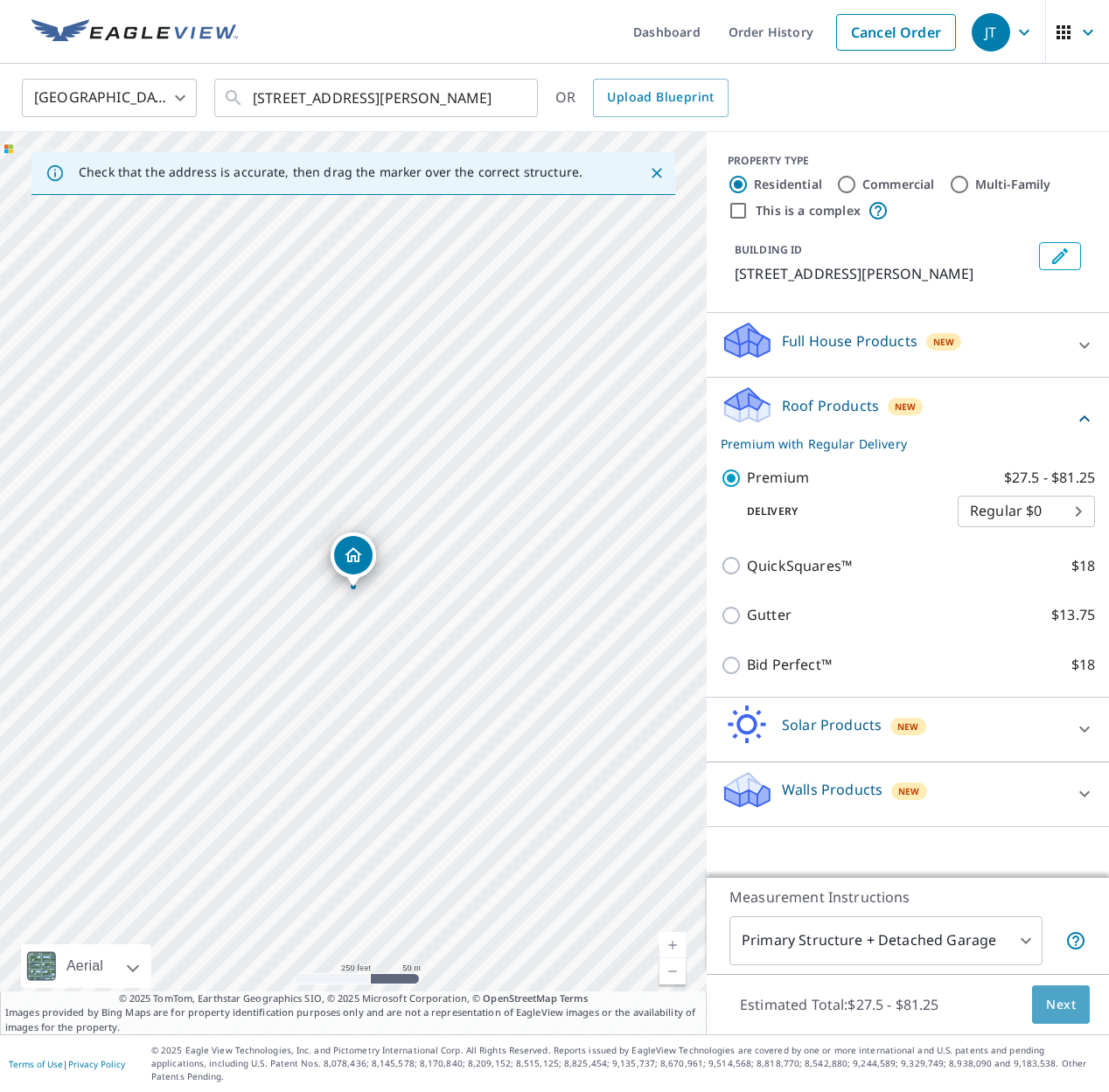
click at [1050, 1016] on span "Next" at bounding box center [1060, 1005] width 29 height 22
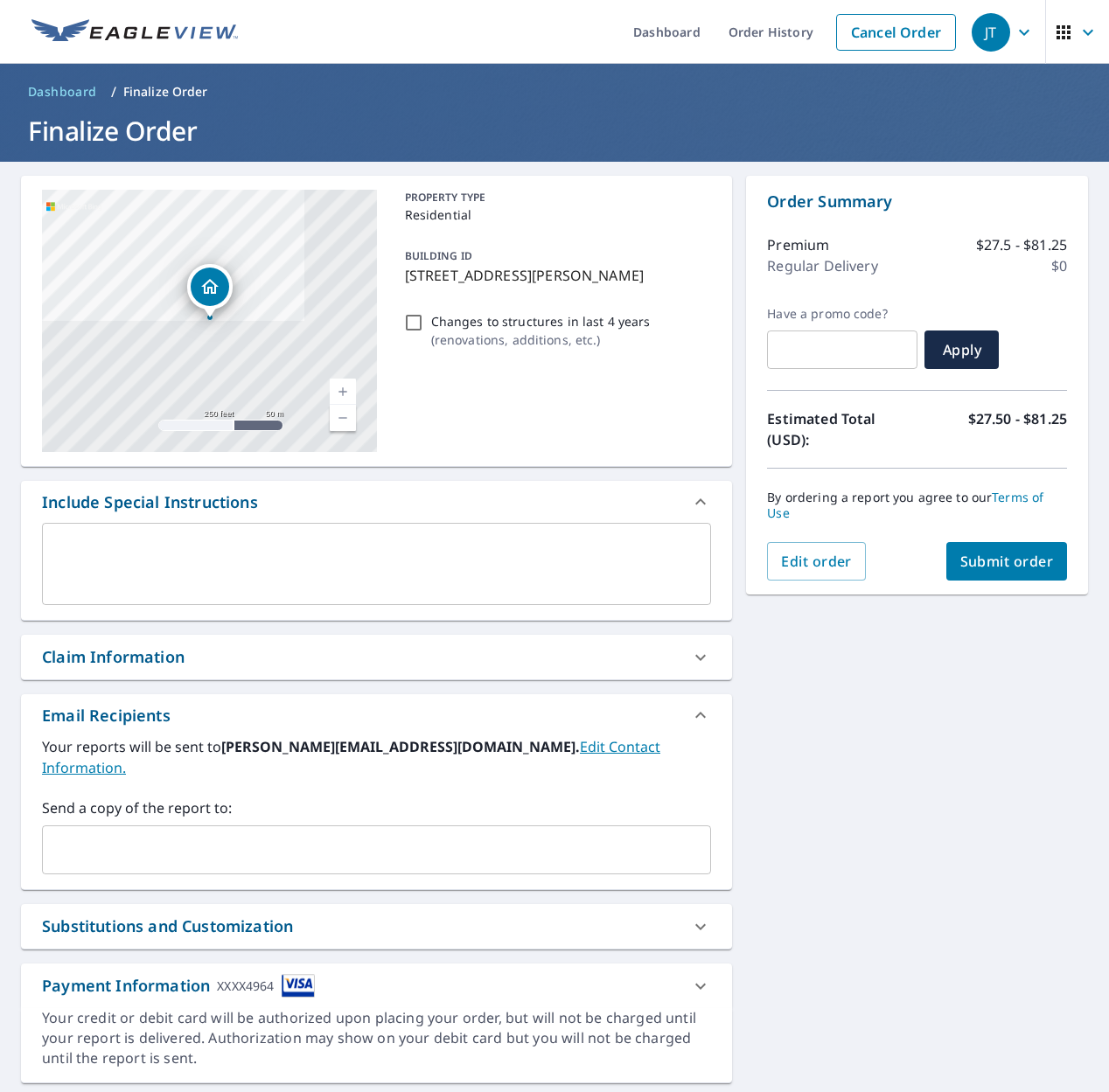
click at [411, 322] on input "Changes to structures in last 4 years ( renovations, additions, etc. )" at bounding box center [414, 323] width 21 height 21
checkbox input "true"
click at [1004, 552] on span "Submit order" at bounding box center [1007, 562] width 94 height 20
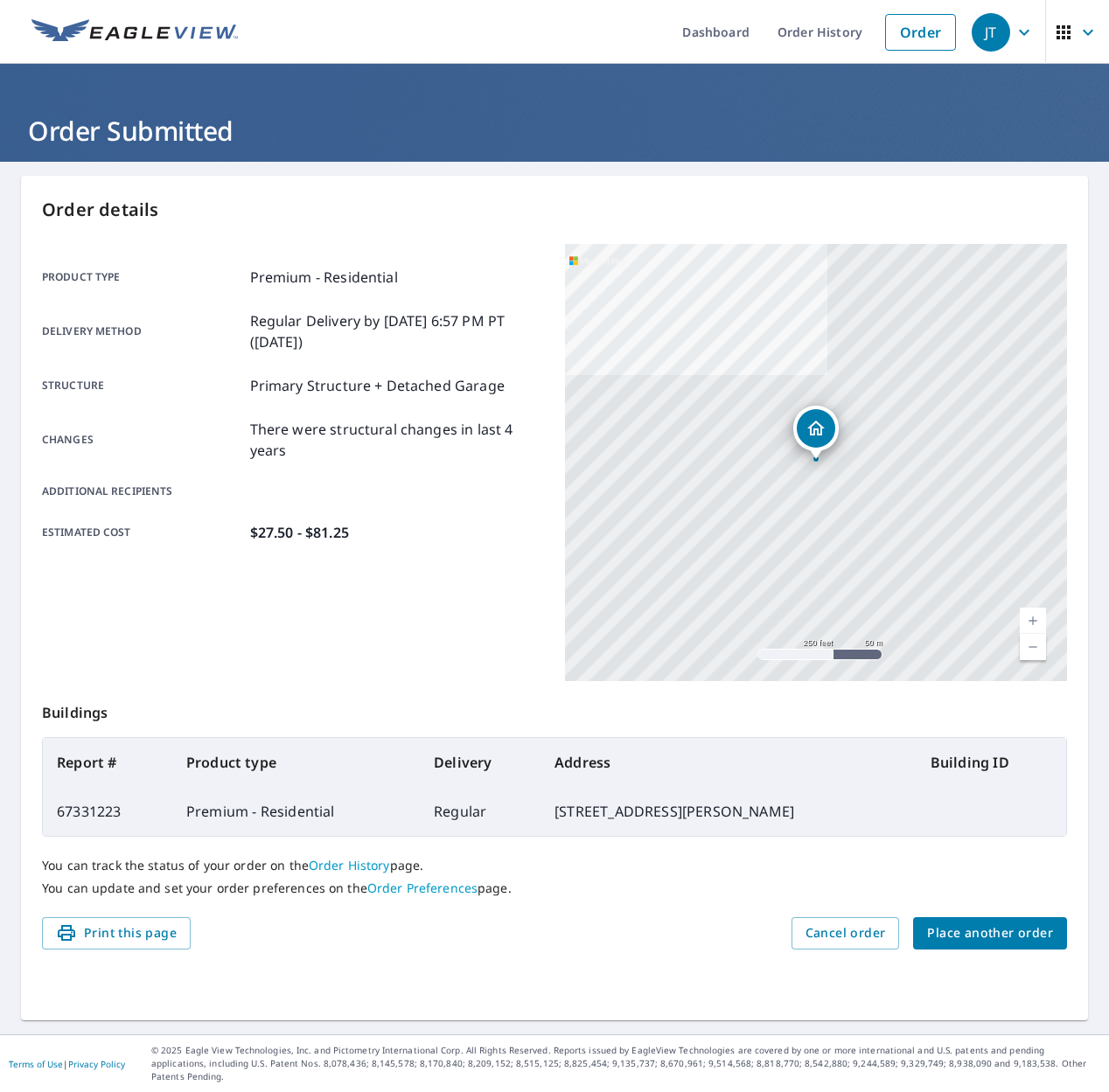
click at [1004, 936] on span "Place another order" at bounding box center [990, 933] width 126 height 22
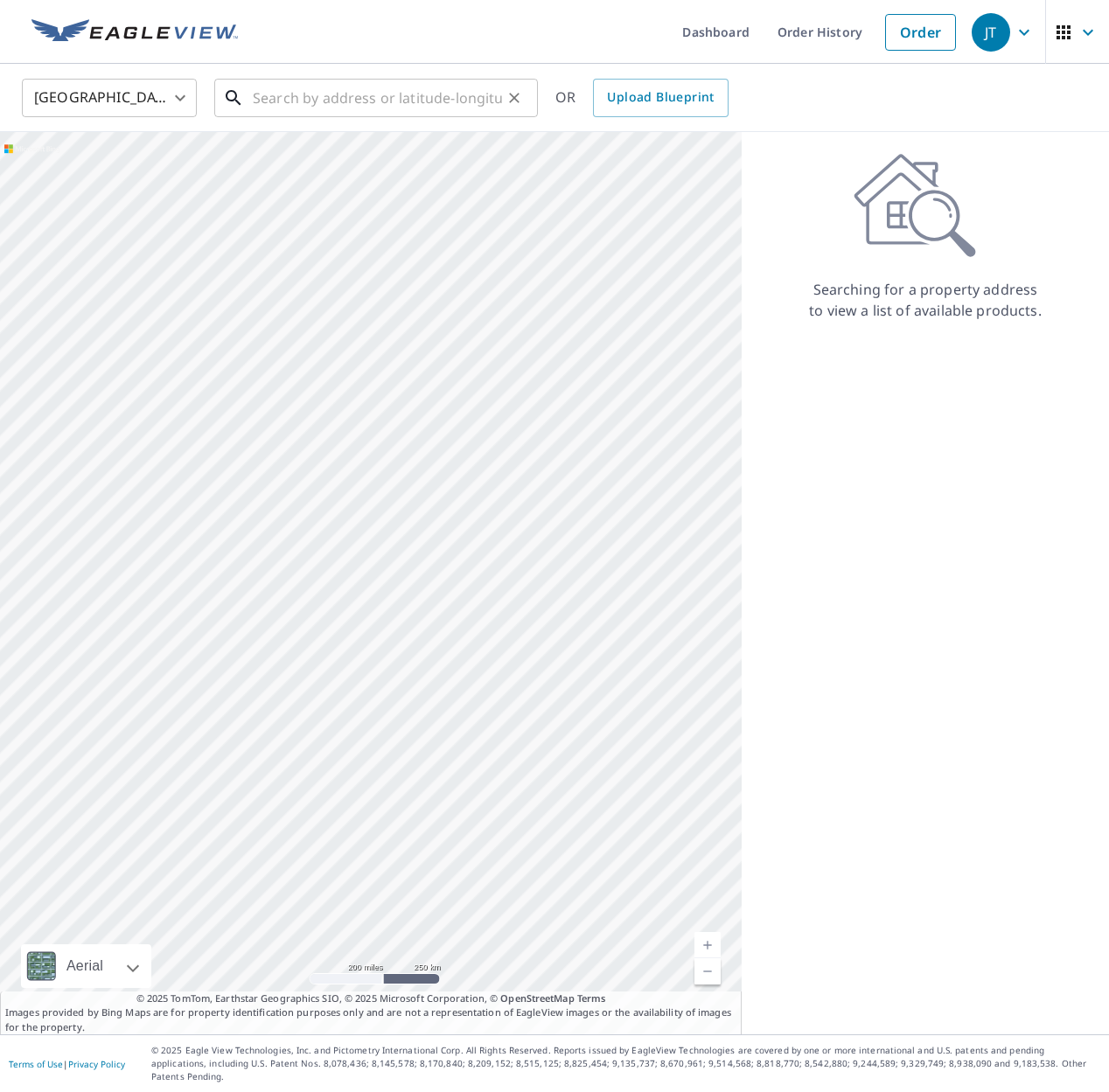
click at [358, 105] on input "text" at bounding box center [378, 97] width 249 height 49
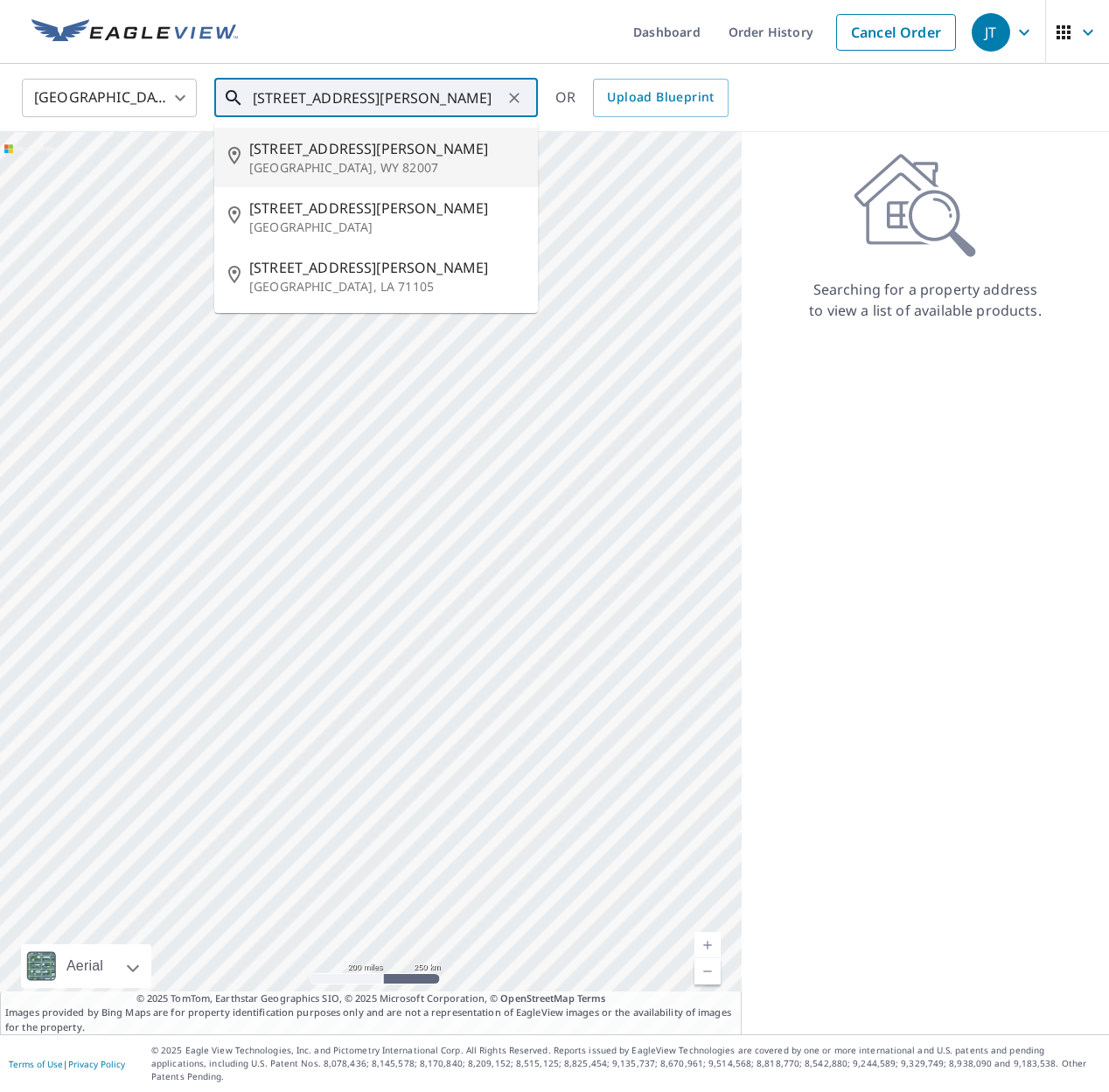
click at [355, 169] on p "[GEOGRAPHIC_DATA], WY 82007" at bounding box center [387, 168] width 274 height 18
type input "[STREET_ADDRESS][PERSON_NAME]"
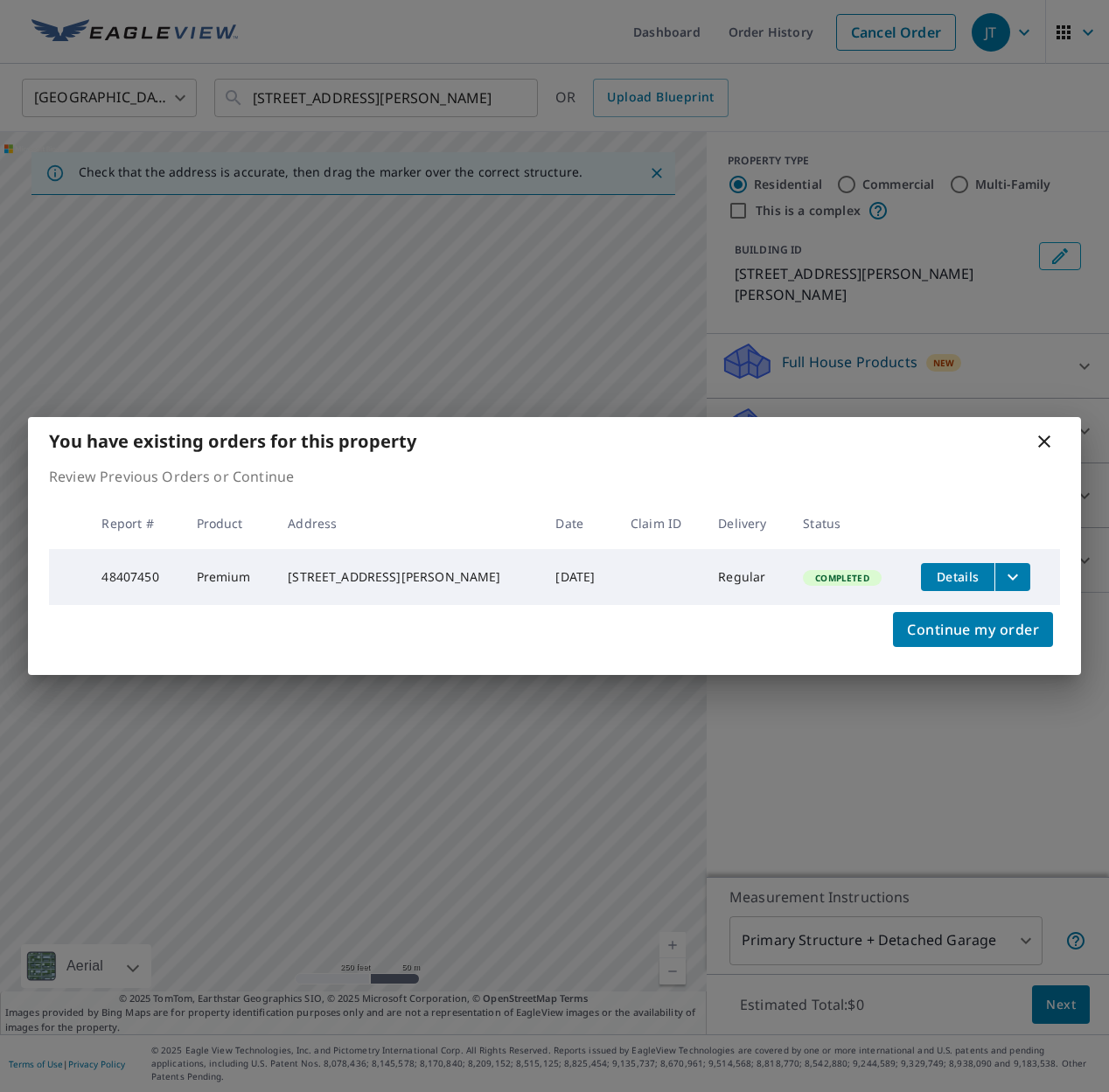
click at [1042, 440] on icon at bounding box center [1044, 442] width 12 height 12
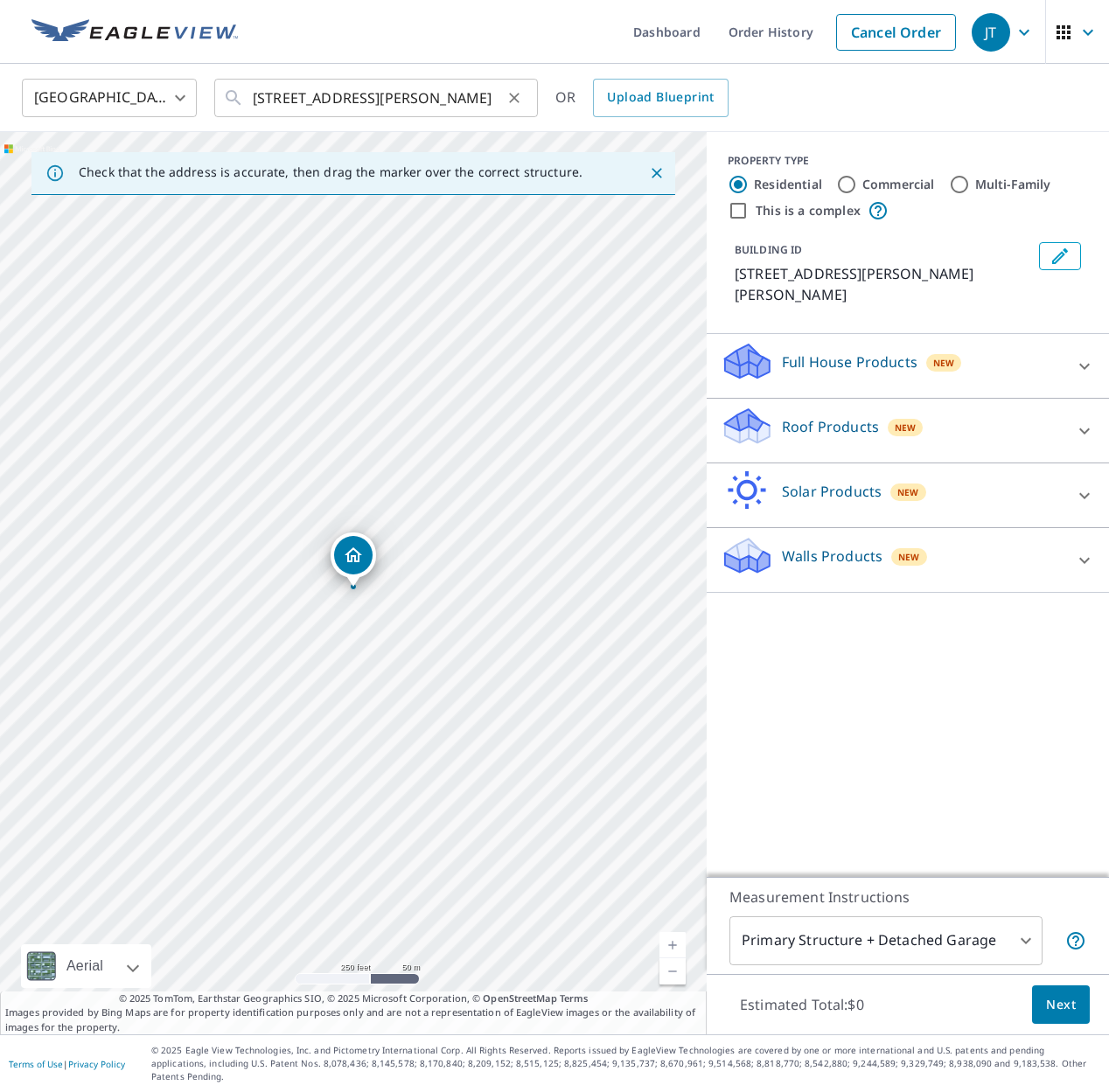
click at [519, 102] on icon "Clear" at bounding box center [515, 98] width 18 height 18
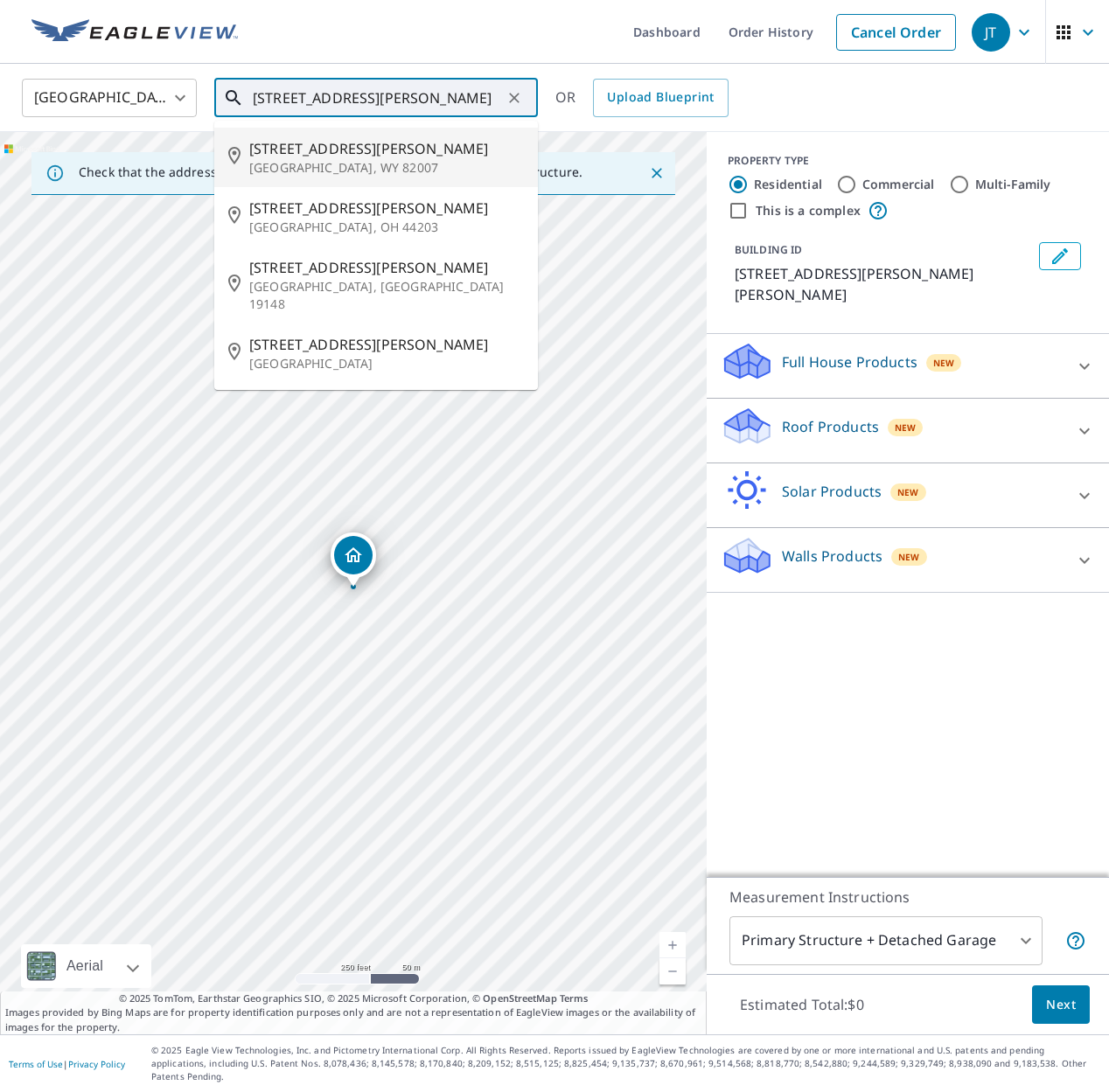
click at [368, 148] on span "[STREET_ADDRESS][PERSON_NAME]" at bounding box center [387, 149] width 274 height 21
type input "[STREET_ADDRESS][PERSON_NAME]"
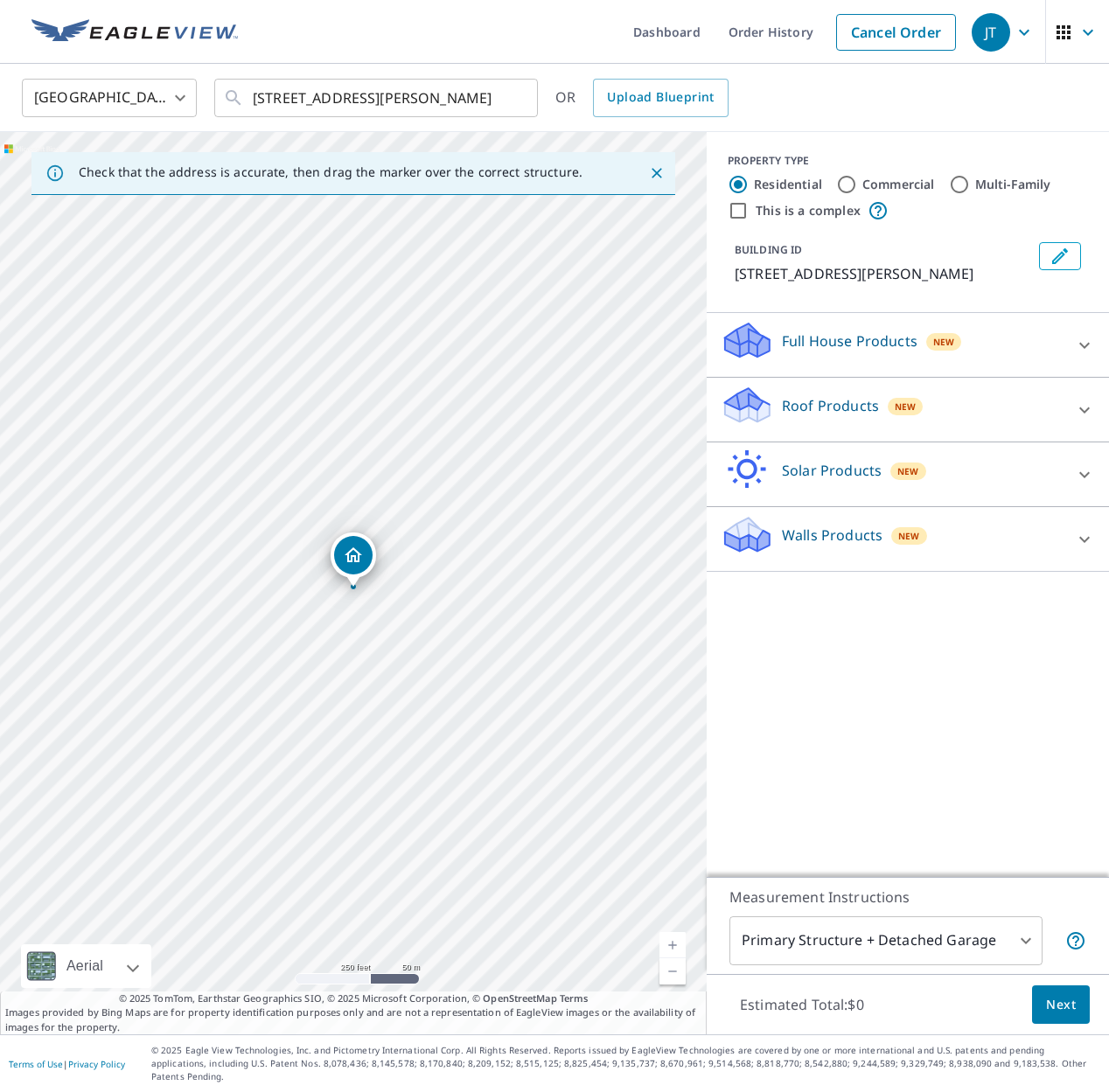
click at [863, 409] on p "Roof Products" at bounding box center [830, 406] width 97 height 21
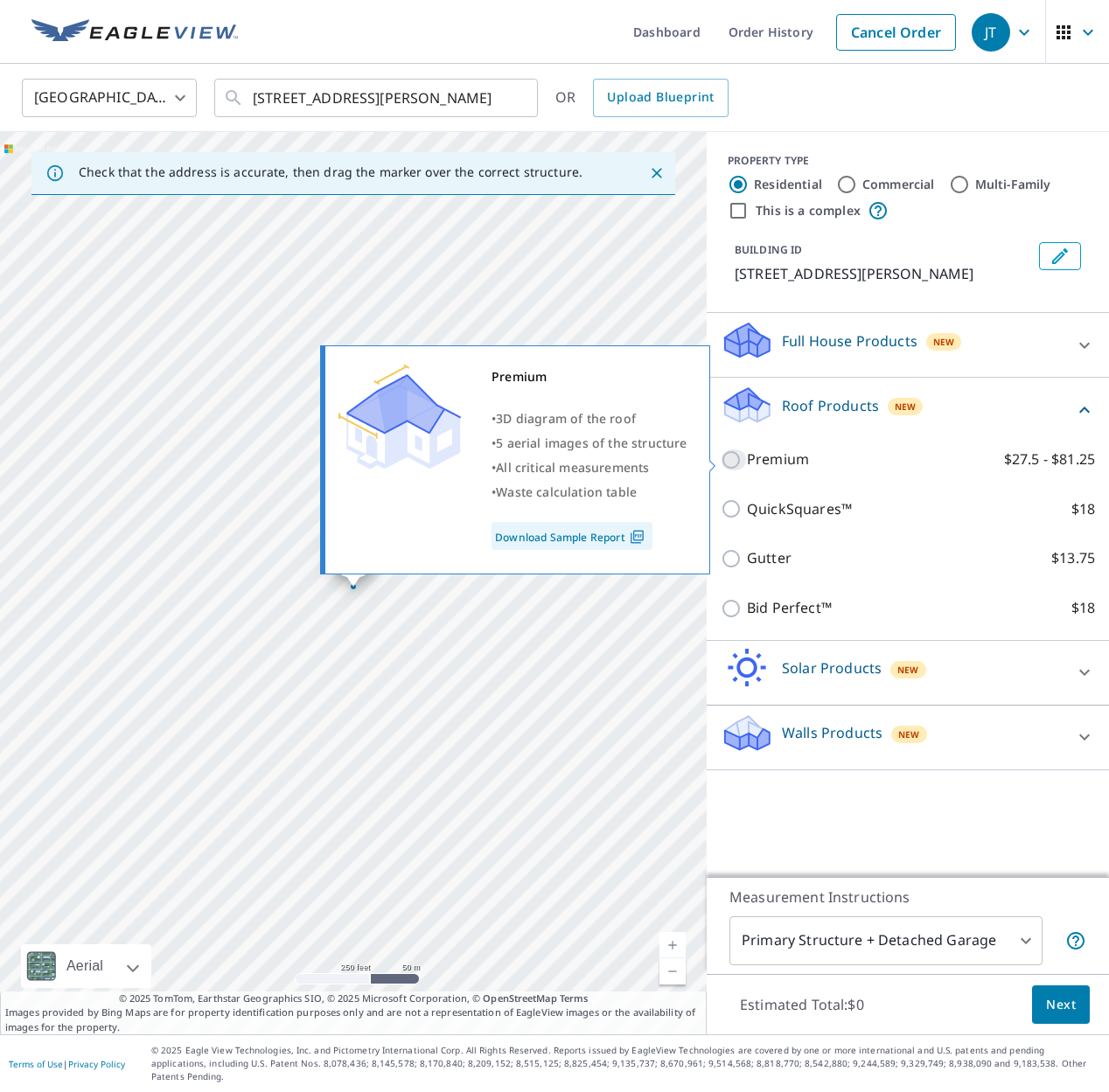
click at [732, 459] on input "Premium $27.5 - $81.25" at bounding box center [733, 460] width 26 height 21
checkbox input "true"
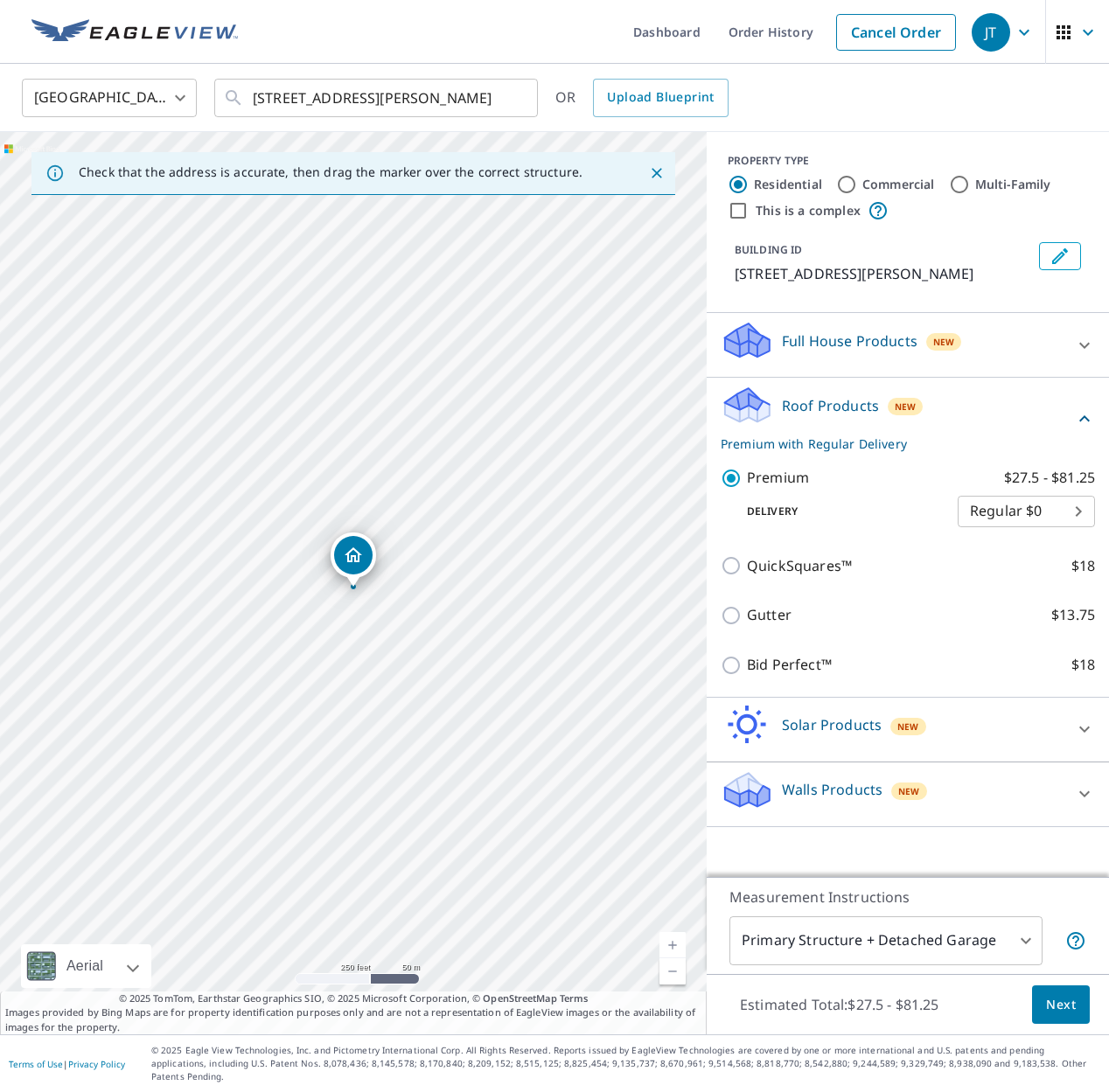
click at [1060, 1016] on span "Next" at bounding box center [1060, 1005] width 29 height 22
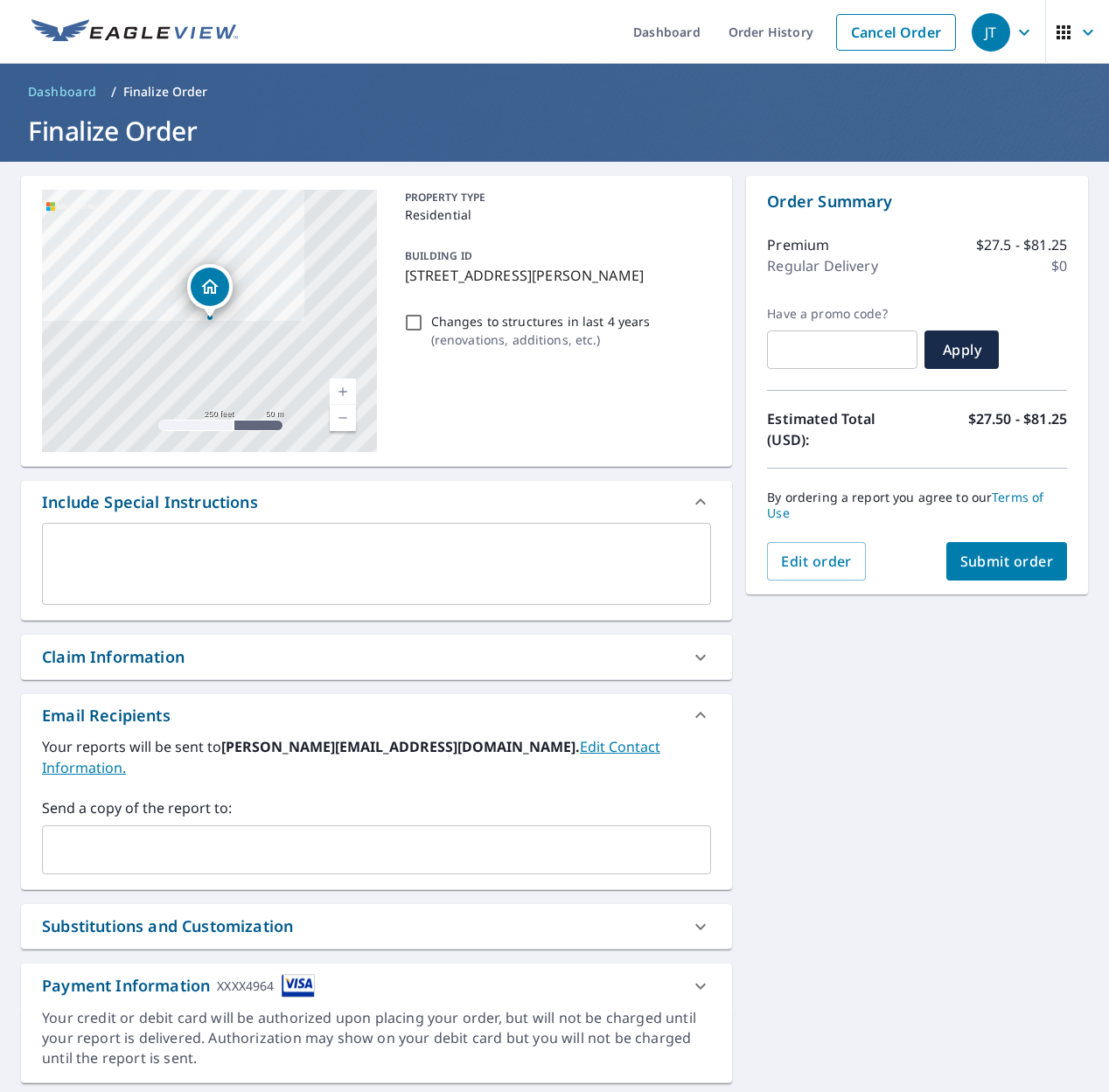
click at [413, 326] on input "Changes to structures in last 4 years ( renovations, additions, etc. )" at bounding box center [414, 323] width 21 height 21
checkbox input "true"
click at [1010, 552] on span "Submit order" at bounding box center [1007, 562] width 94 height 20
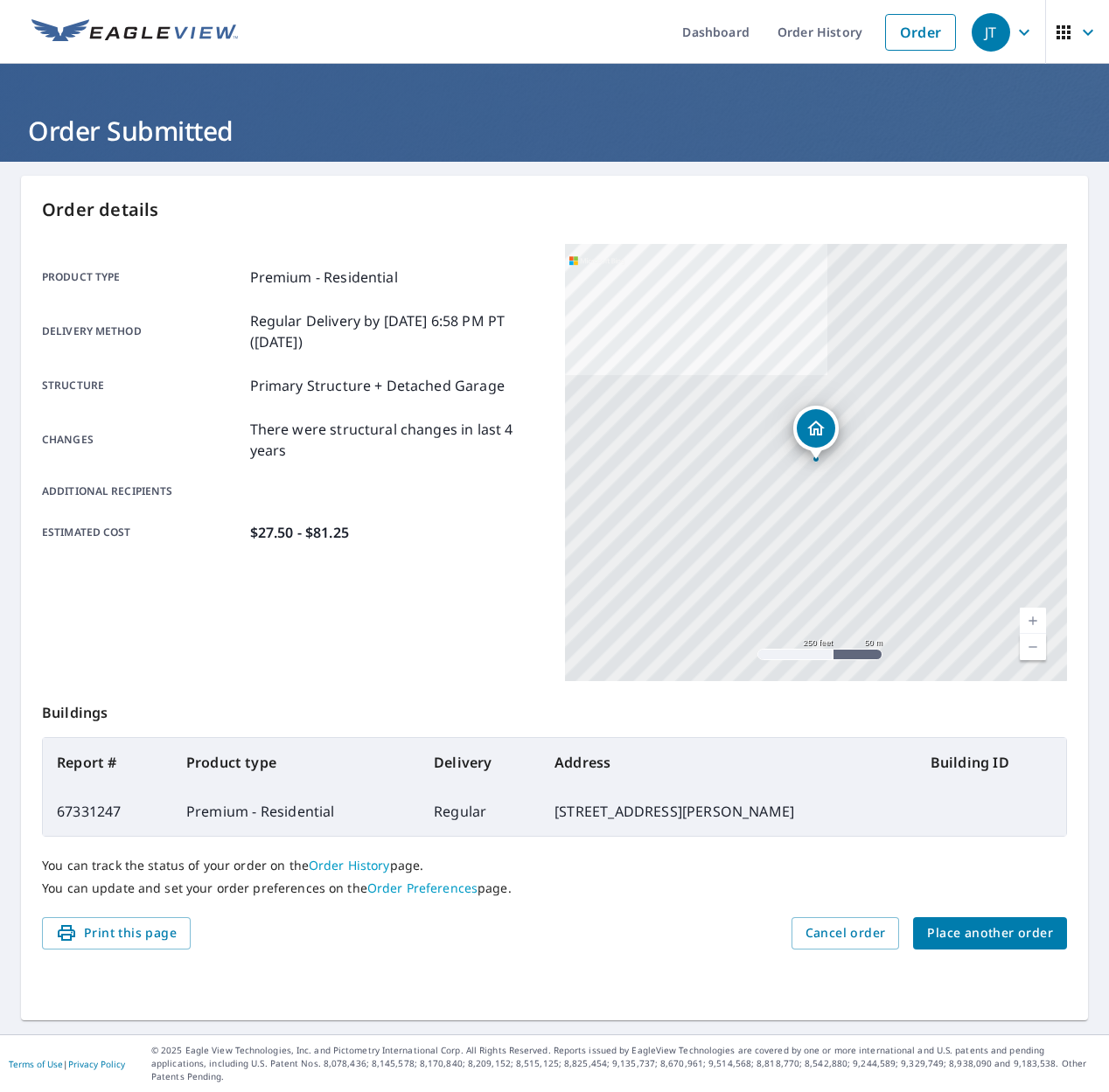
click at [1014, 935] on span "Place another order" at bounding box center [990, 933] width 126 height 22
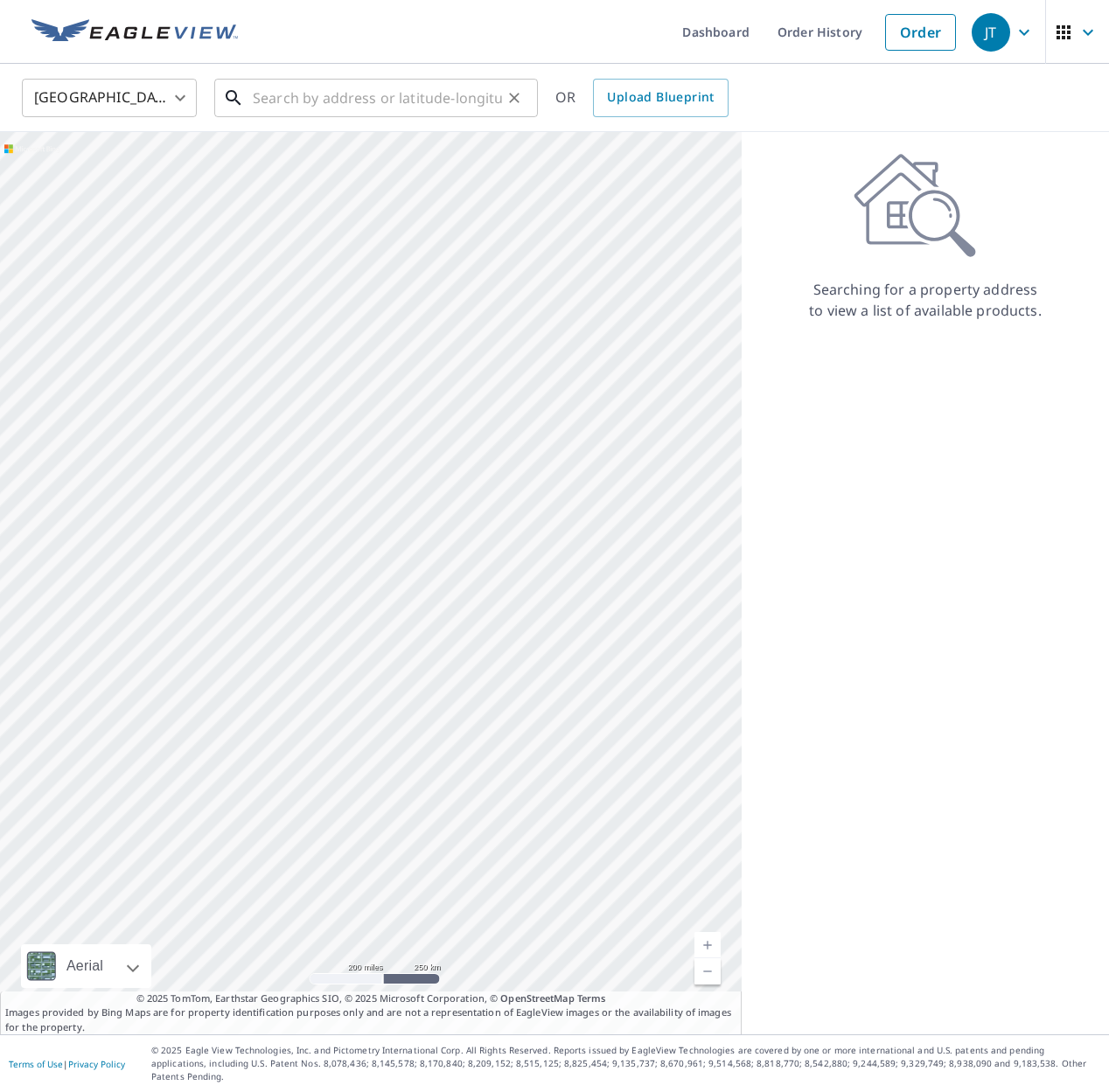
click at [367, 104] on input "text" at bounding box center [378, 97] width 249 height 49
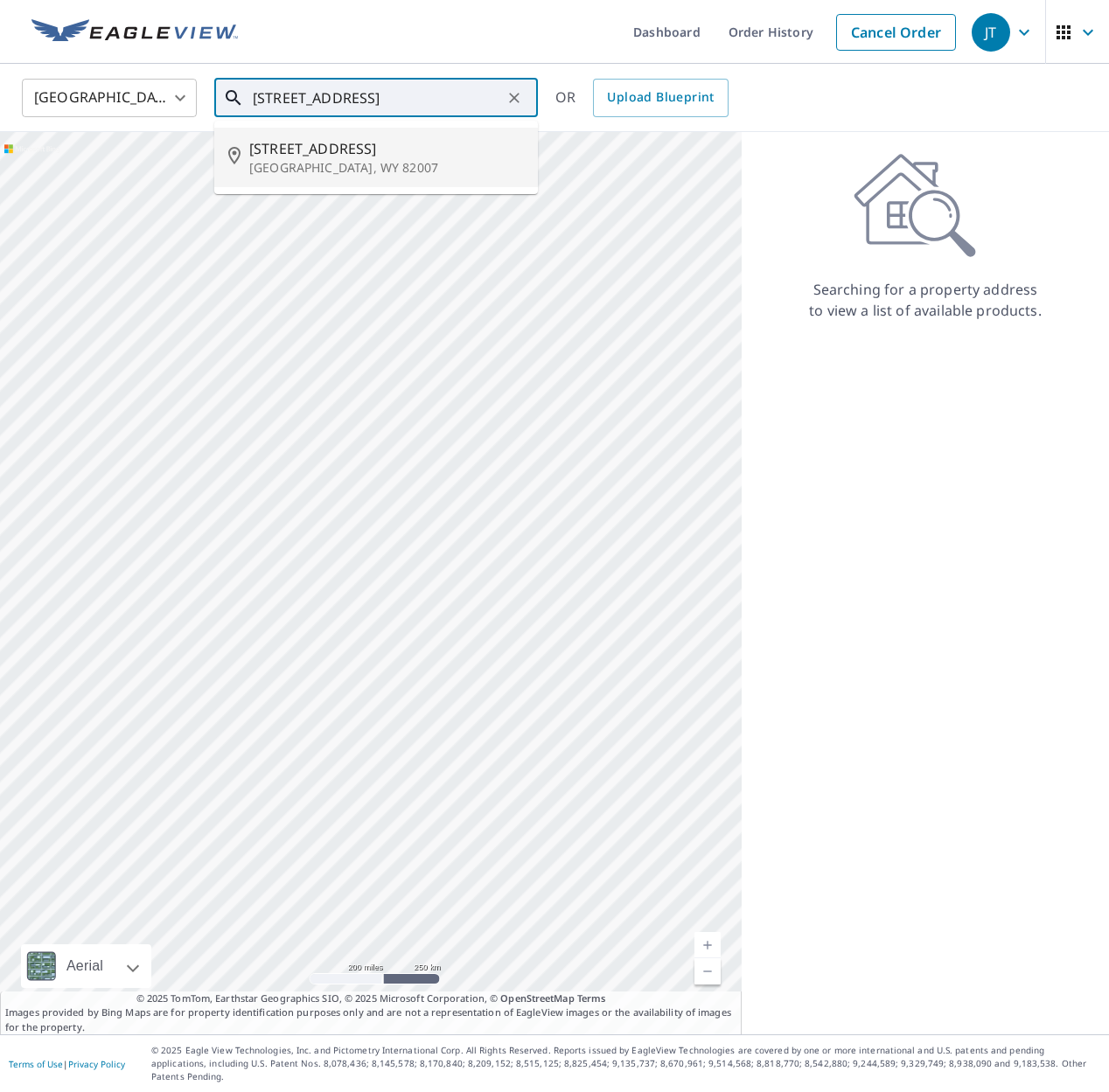
click at [358, 165] on p "[GEOGRAPHIC_DATA], WY 82007" at bounding box center [387, 168] width 274 height 18
type input "[STREET_ADDRESS]"
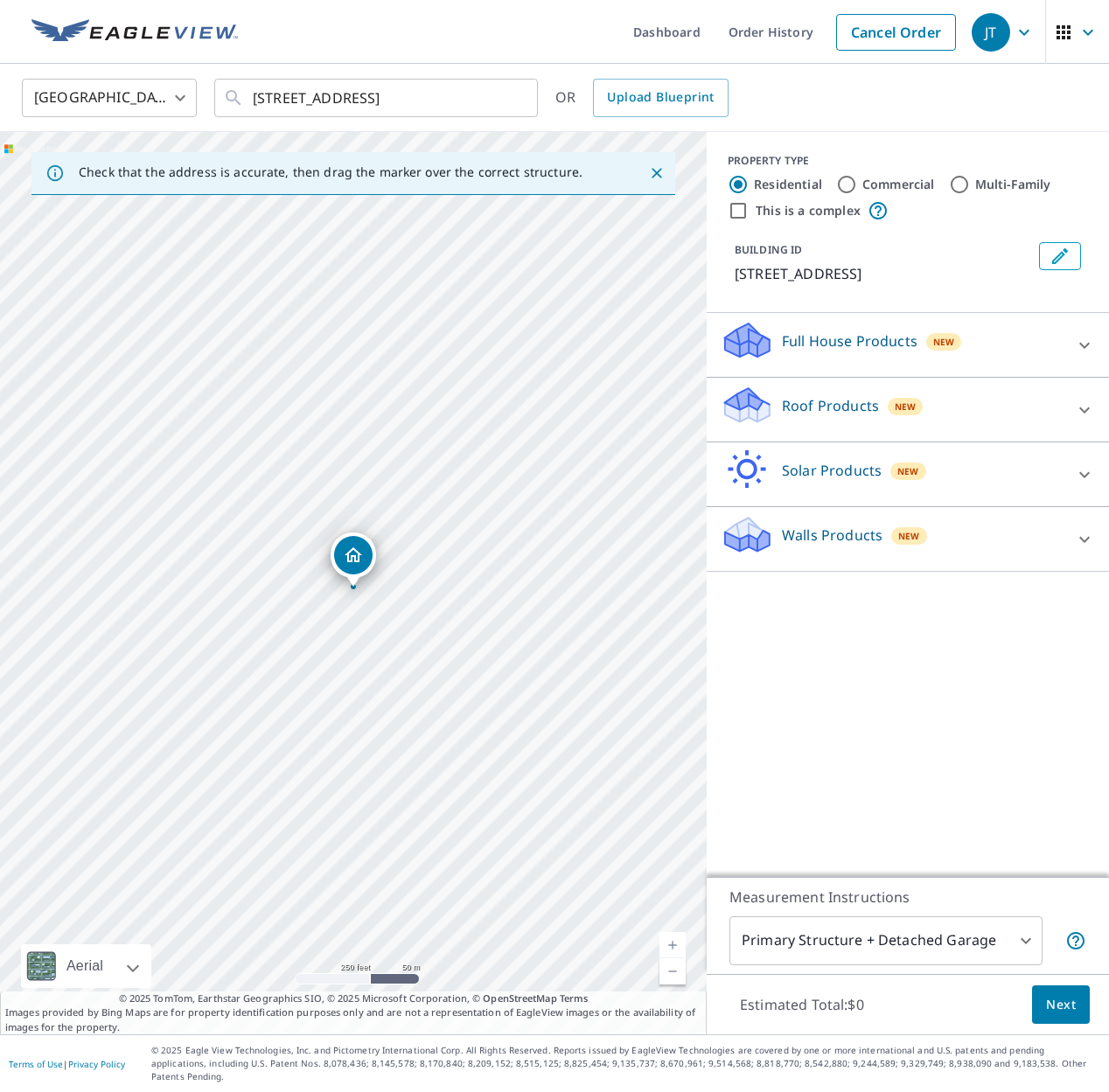
click at [825, 414] on p "Roof Products" at bounding box center [830, 406] width 97 height 21
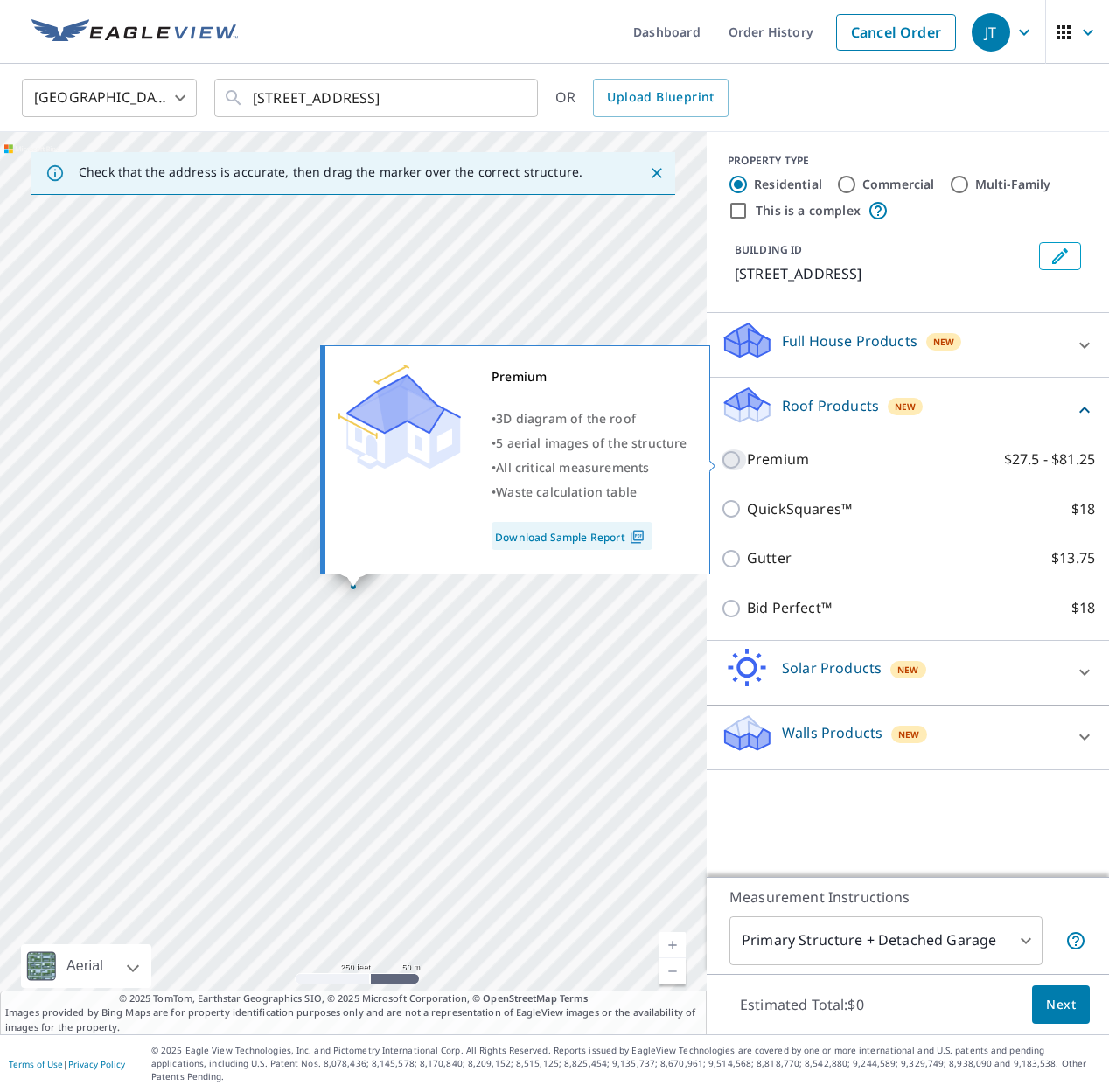
click at [734, 458] on input "Premium $27.5 - $81.25" at bounding box center [733, 460] width 26 height 21
checkbox input "true"
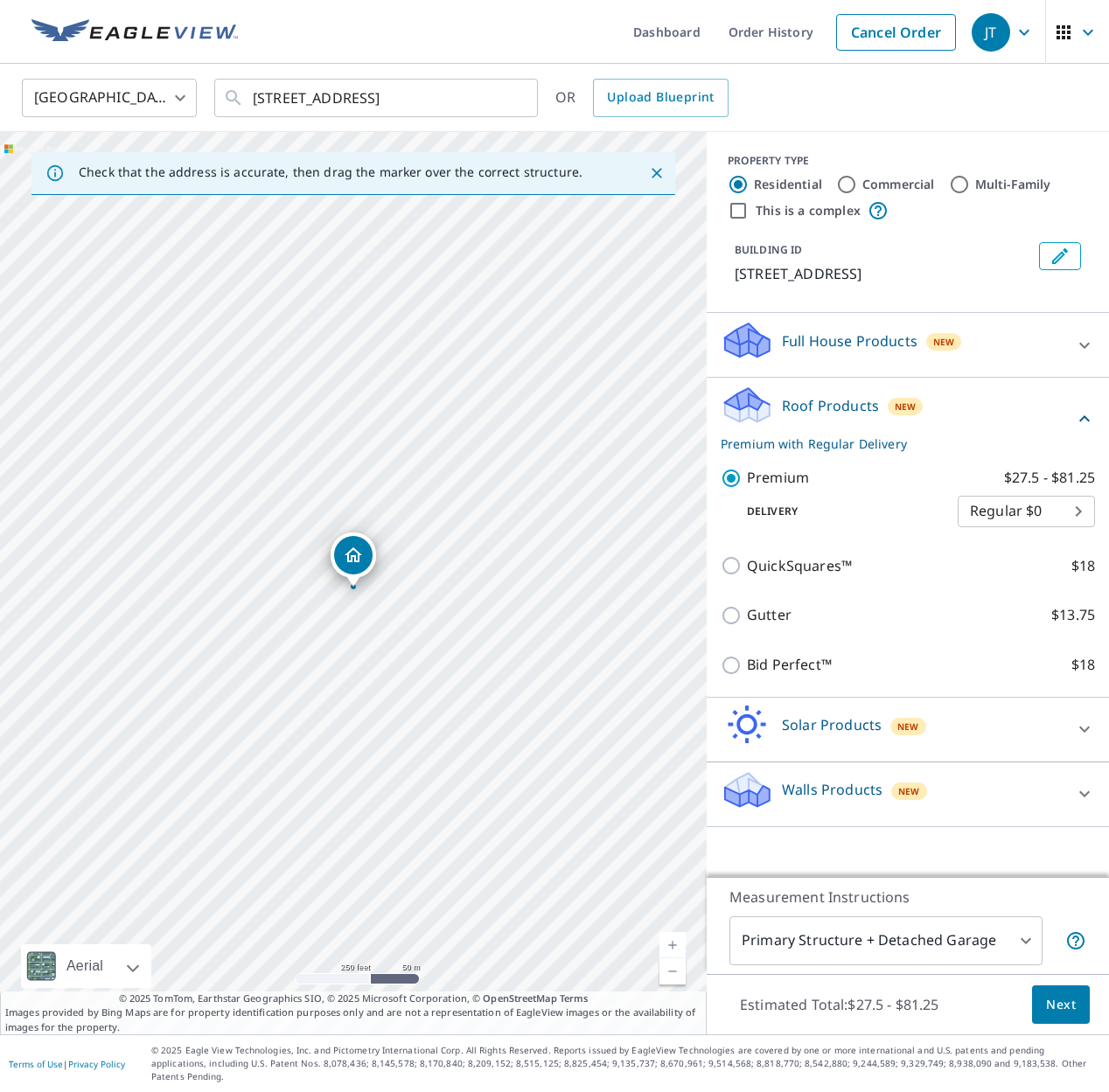
click at [1072, 1016] on span "Next" at bounding box center [1060, 1005] width 29 height 22
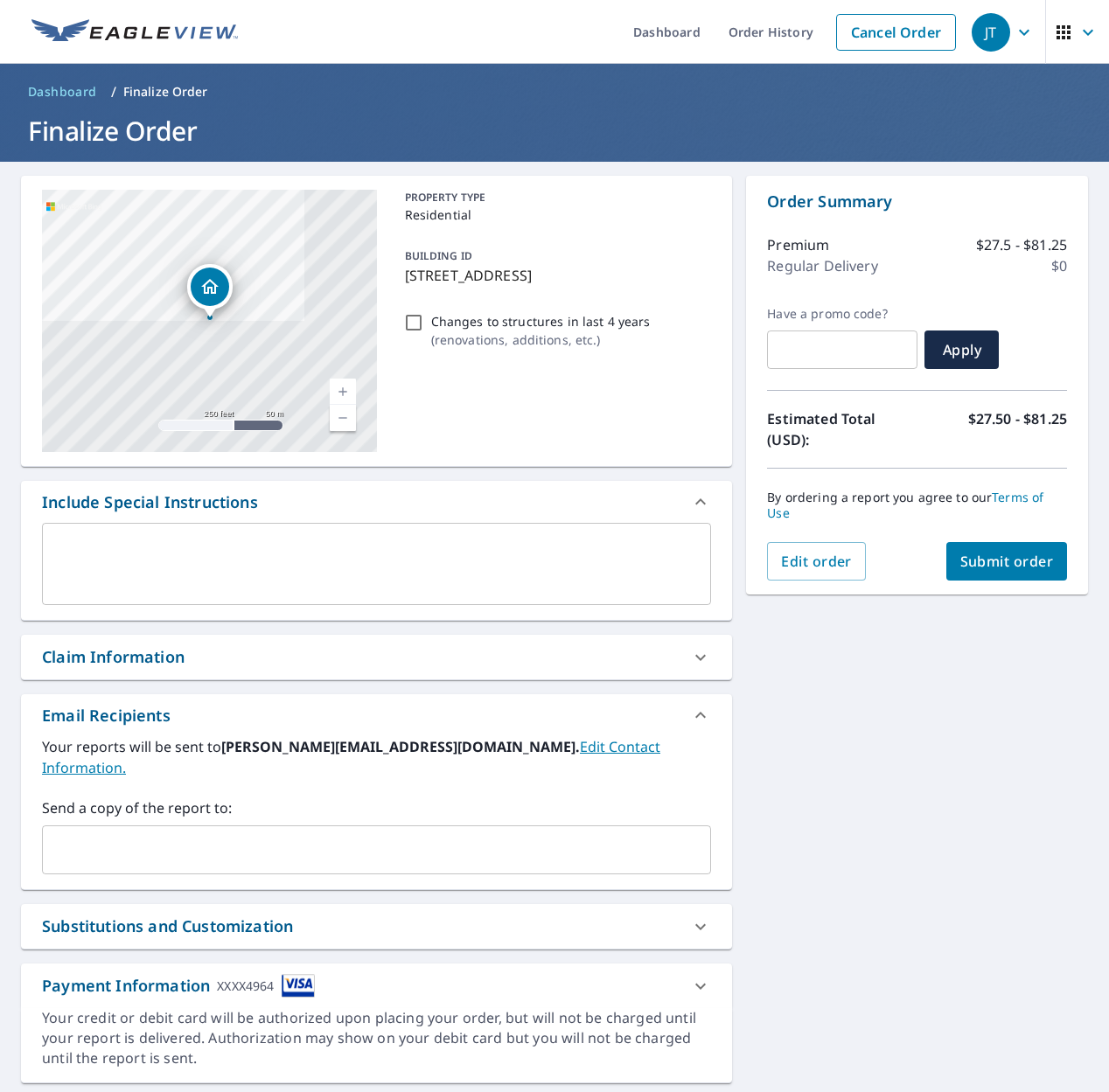
click at [411, 325] on input "Changes to structures in last 4 years ( renovations, additions, etc. )" at bounding box center [414, 323] width 21 height 21
checkbox input "true"
click at [1039, 552] on span "Submit order" at bounding box center [1007, 562] width 94 height 20
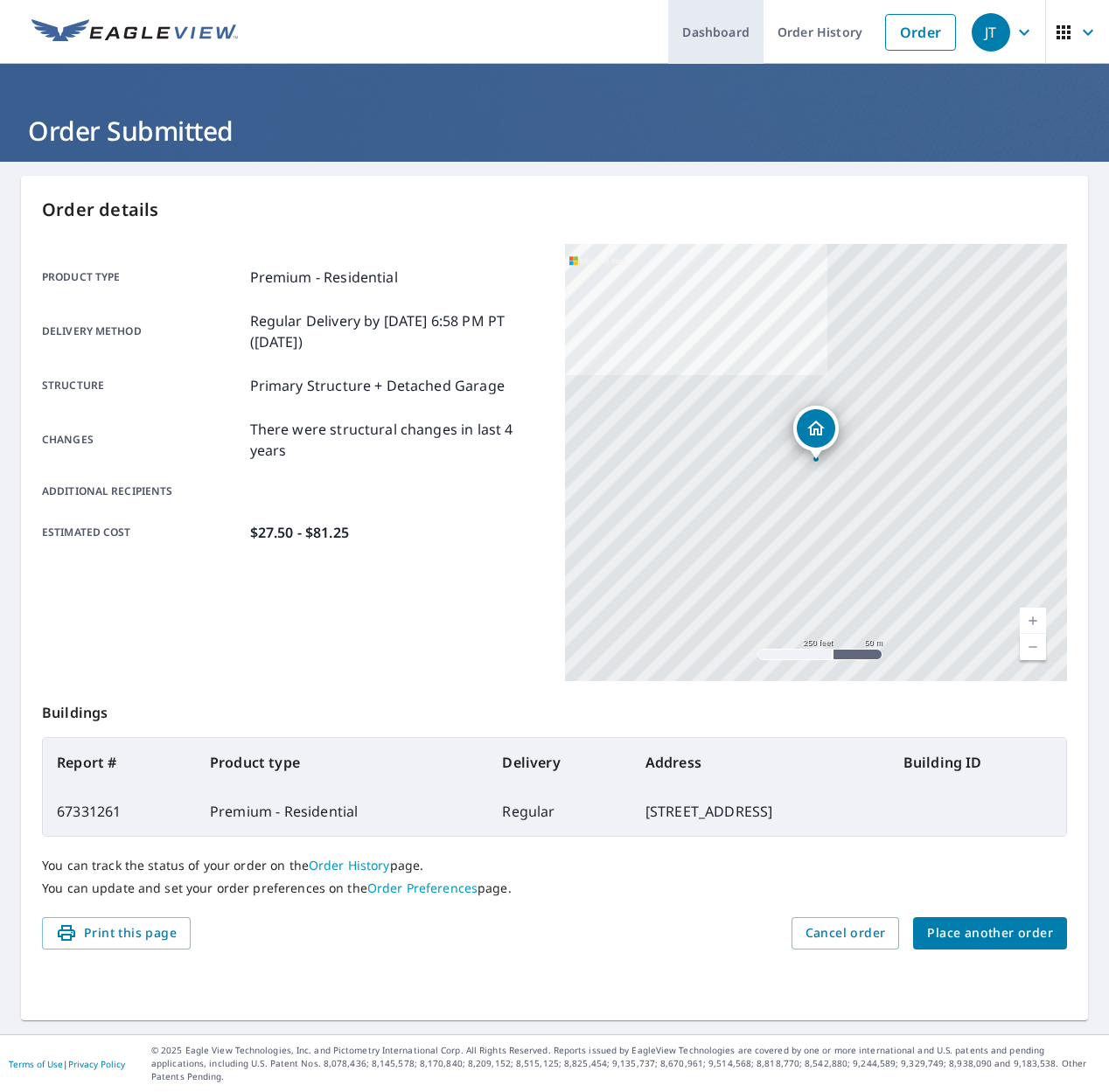
click at [720, 37] on link "Dashboard" at bounding box center [715, 32] width 95 height 64
